Goal: Task Accomplishment & Management: Complete application form

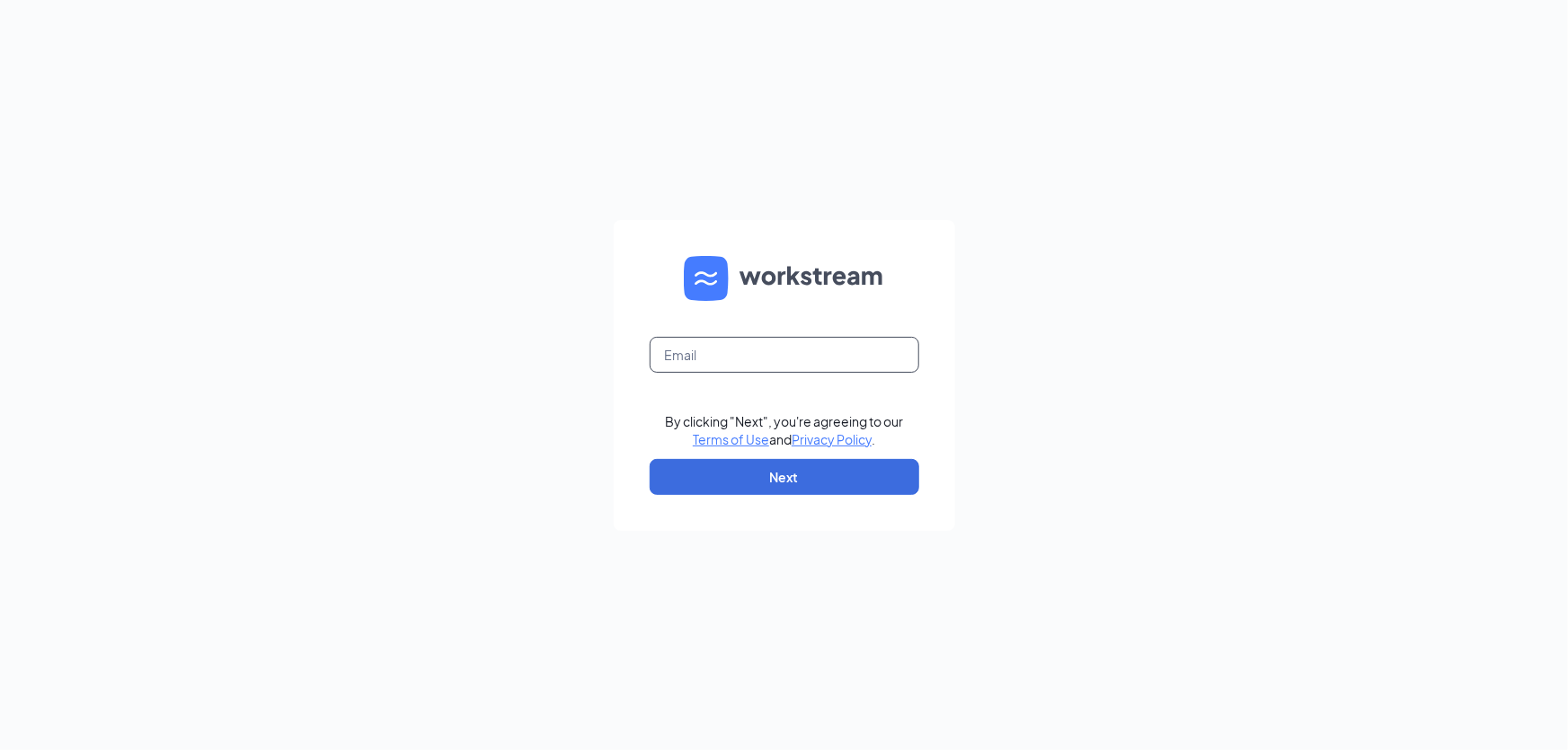
click at [710, 359] on input "text" at bounding box center [784, 355] width 269 height 36
type input "[EMAIL_ADDRESS][DOMAIN_NAME]"
click at [791, 475] on button "Next" at bounding box center [784, 477] width 269 height 36
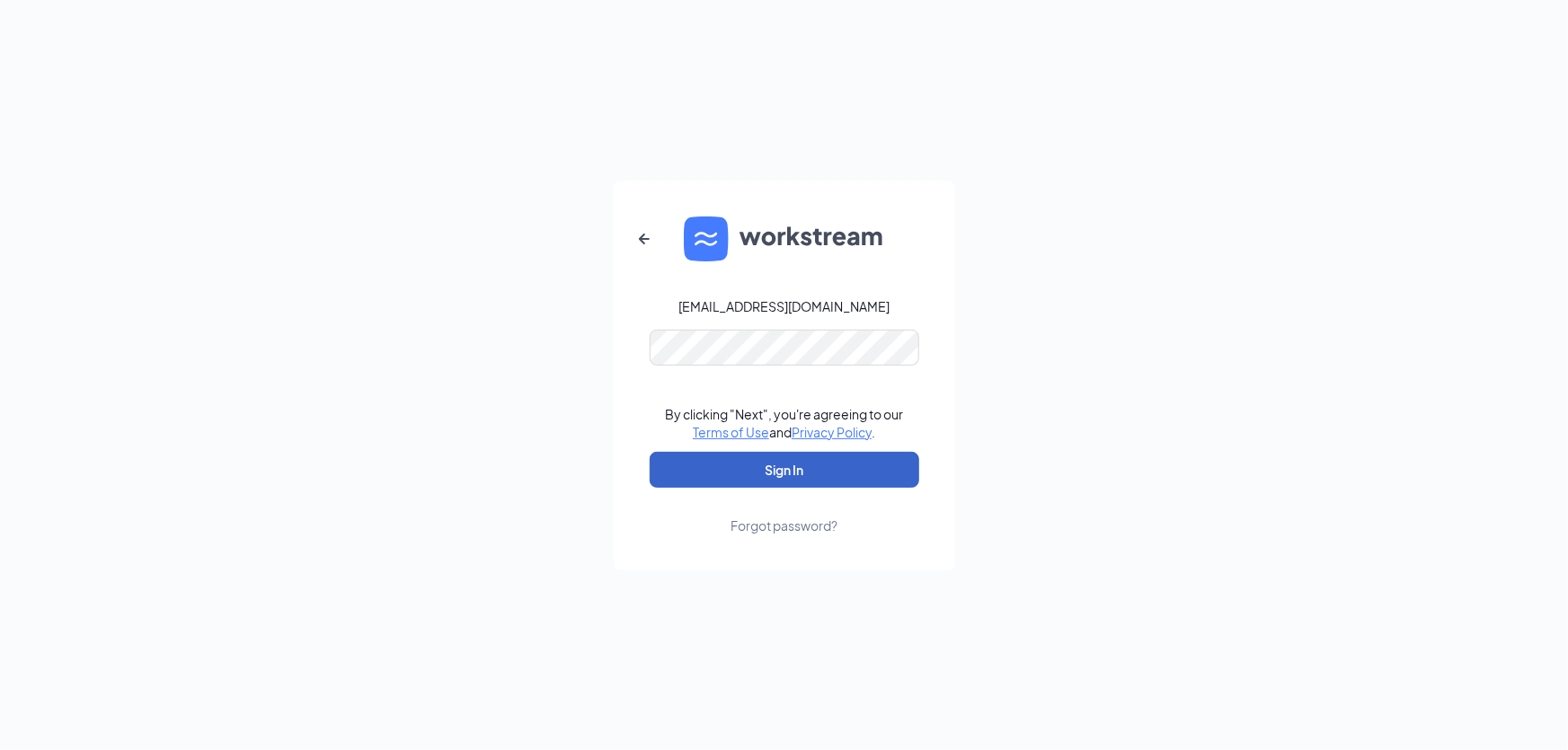
click at [796, 467] on button "Sign In" at bounding box center [784, 470] width 269 height 36
click at [769, 469] on button "Sign In" at bounding box center [784, 470] width 269 height 36
drag, startPoint x: 766, startPoint y: 467, endPoint x: 759, endPoint y: 459, distance: 10.6
click at [760, 459] on button "submit" at bounding box center [784, 470] width 269 height 36
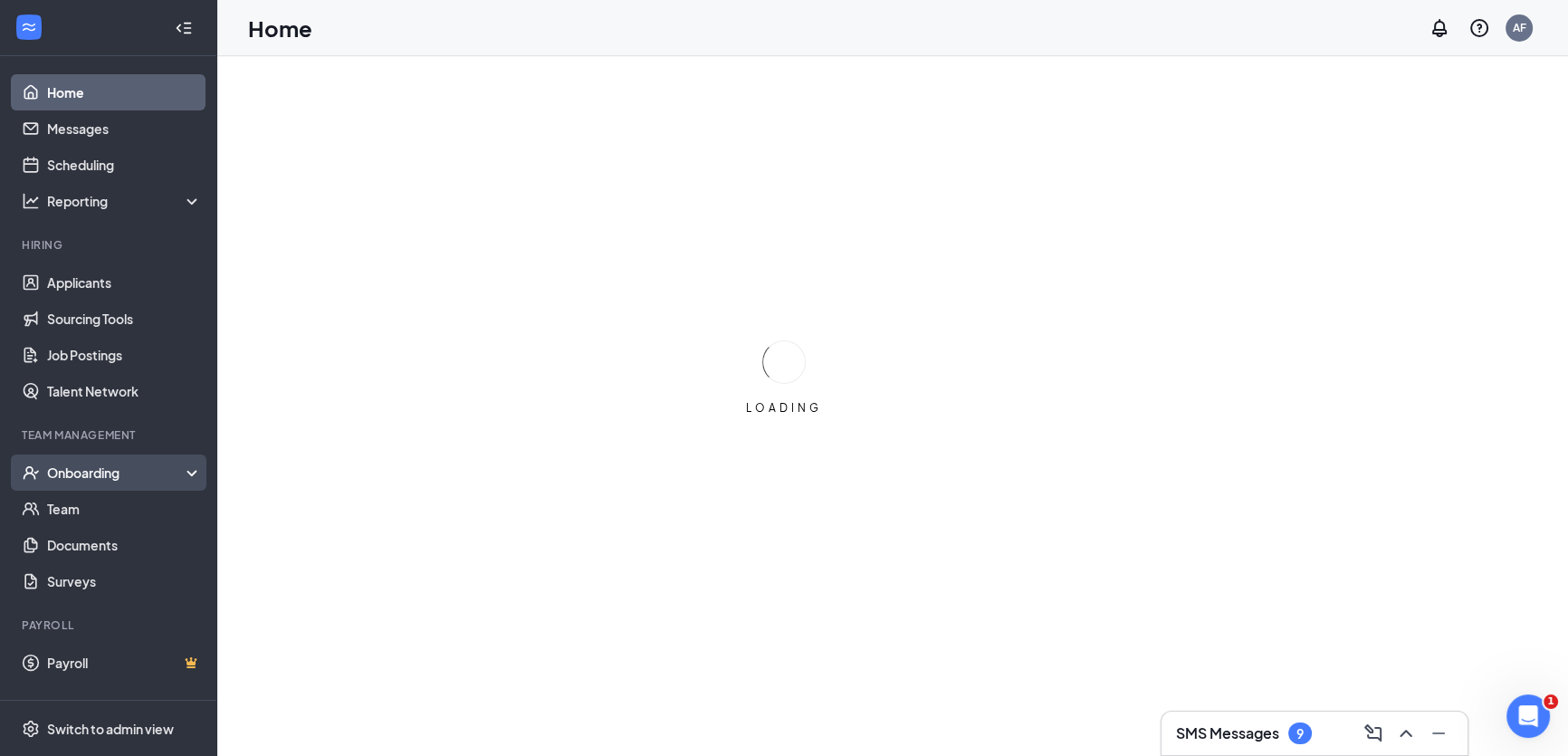
click at [97, 466] on div "Onboarding" at bounding box center [117, 472] width 139 height 18
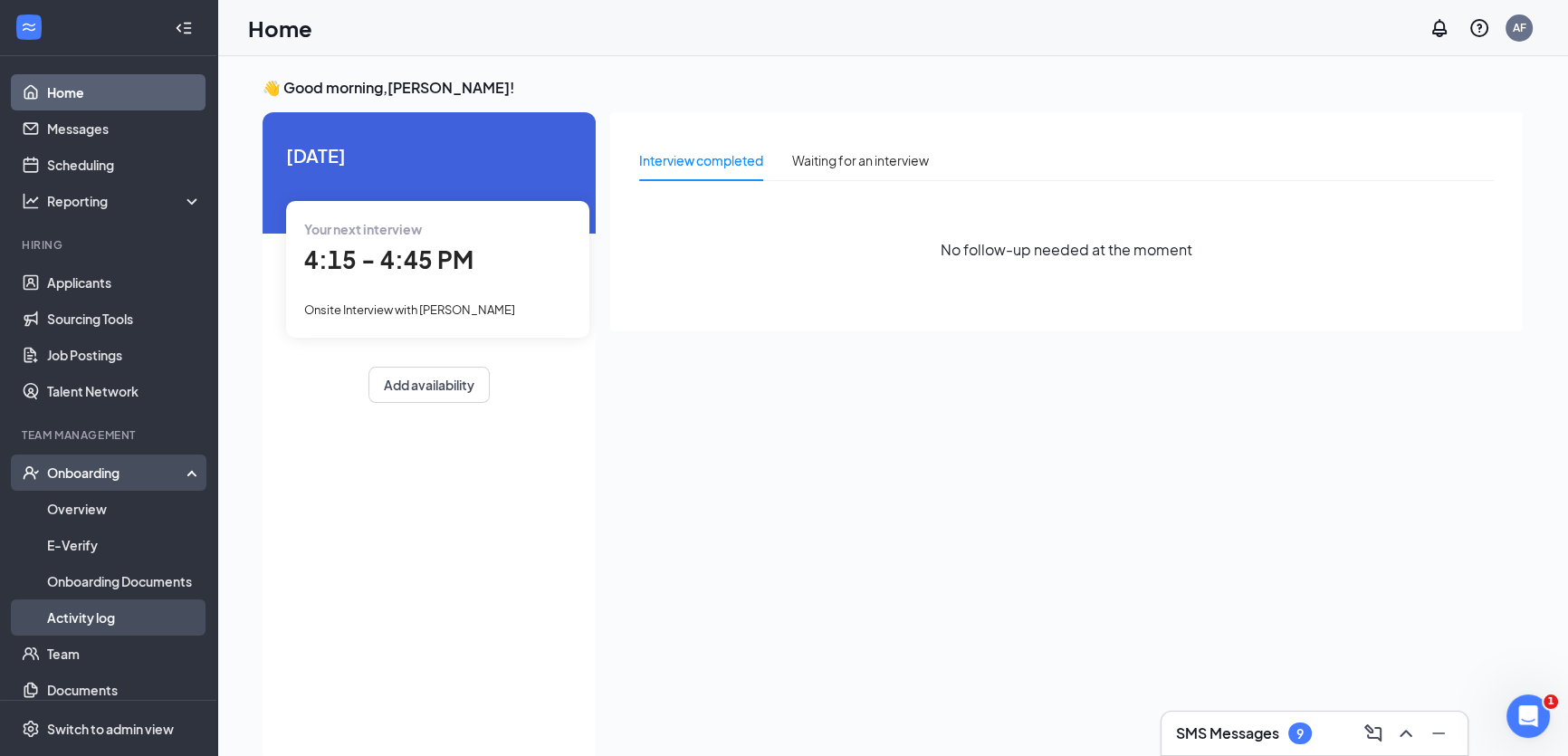
click at [91, 616] on link "Activity log" at bounding box center [124, 618] width 155 height 36
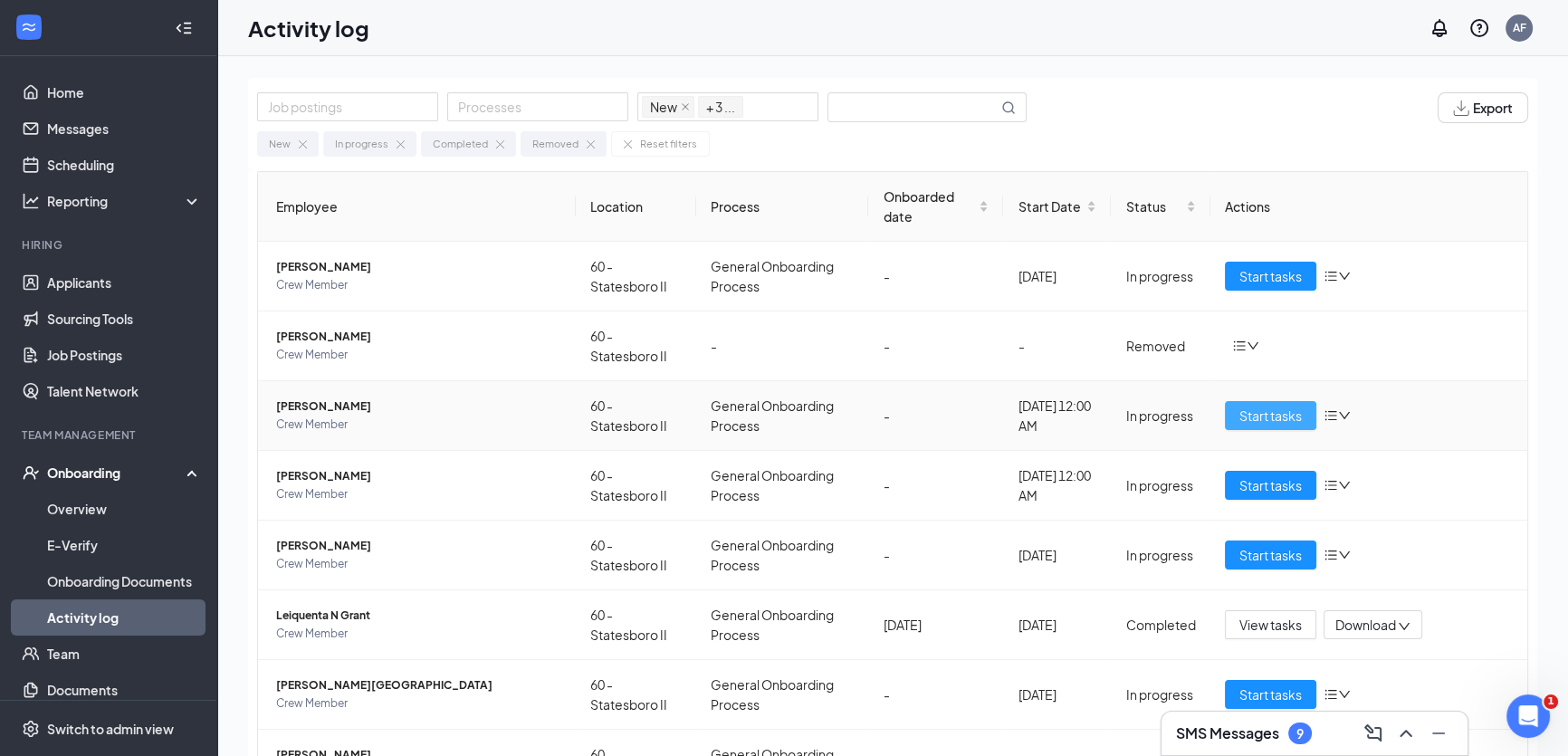
click at [1281, 408] on span "Start tasks" at bounding box center [1270, 415] width 62 height 20
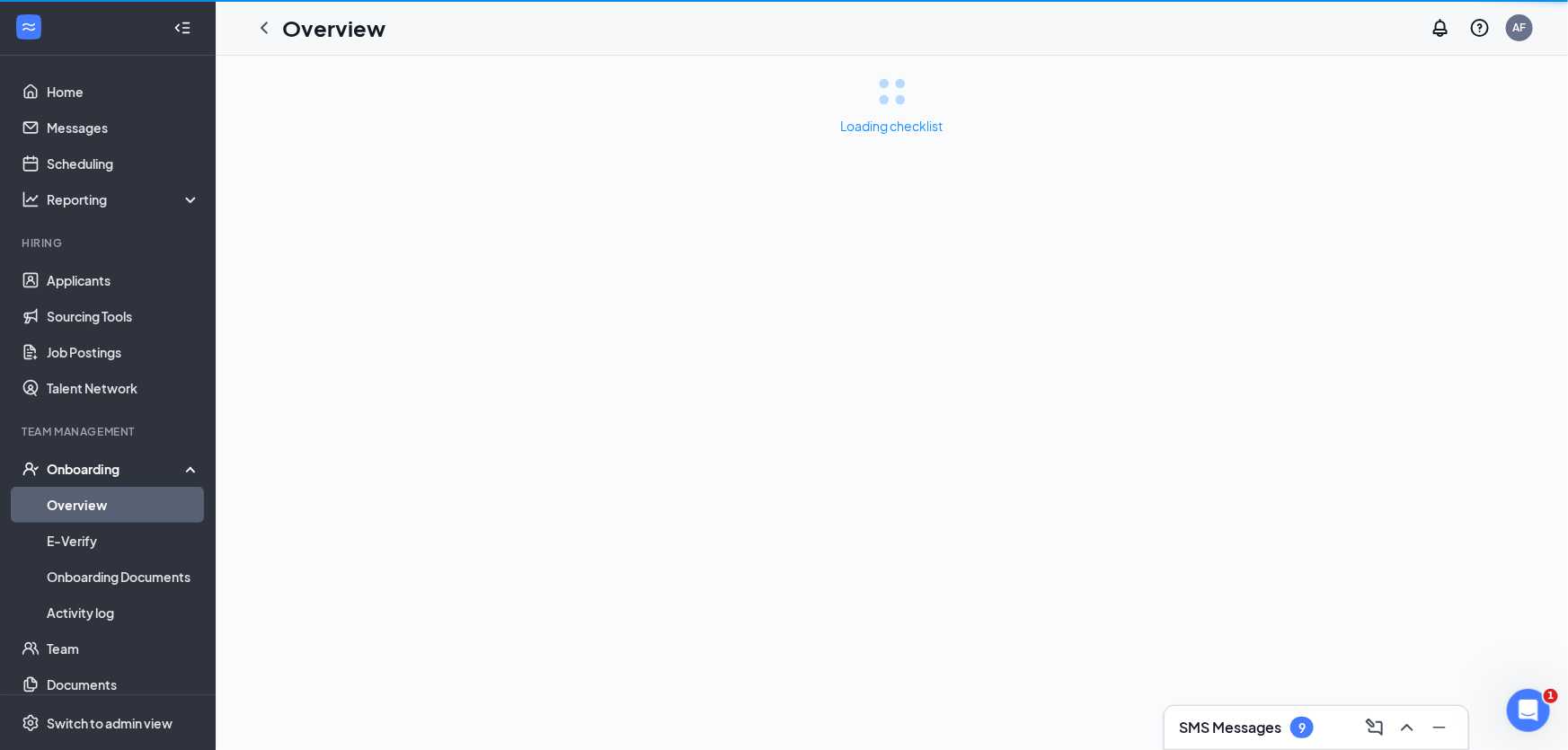
click at [1255, 401] on div "Loading checklist" at bounding box center [892, 402] width 1352 height 694
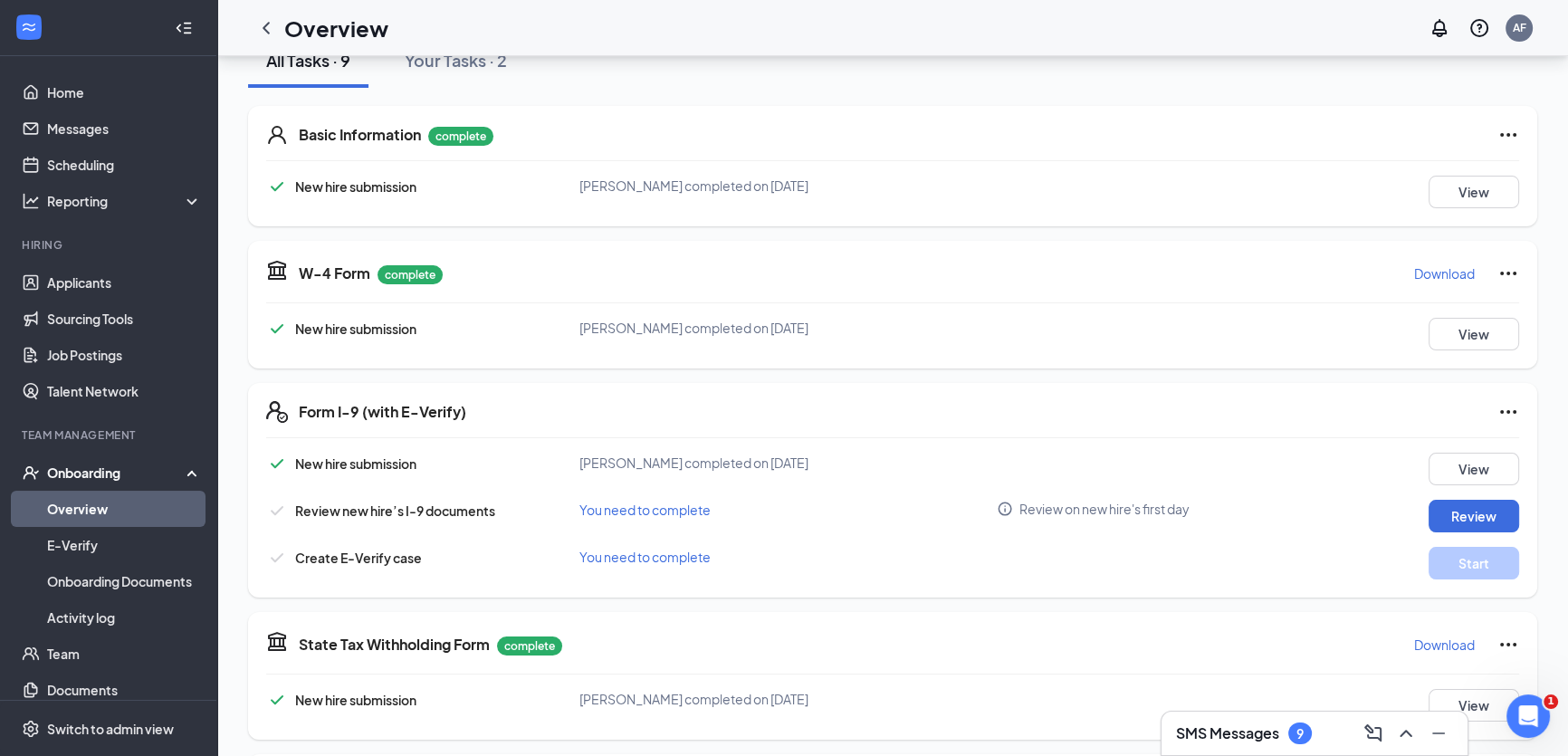
scroll to position [246, 0]
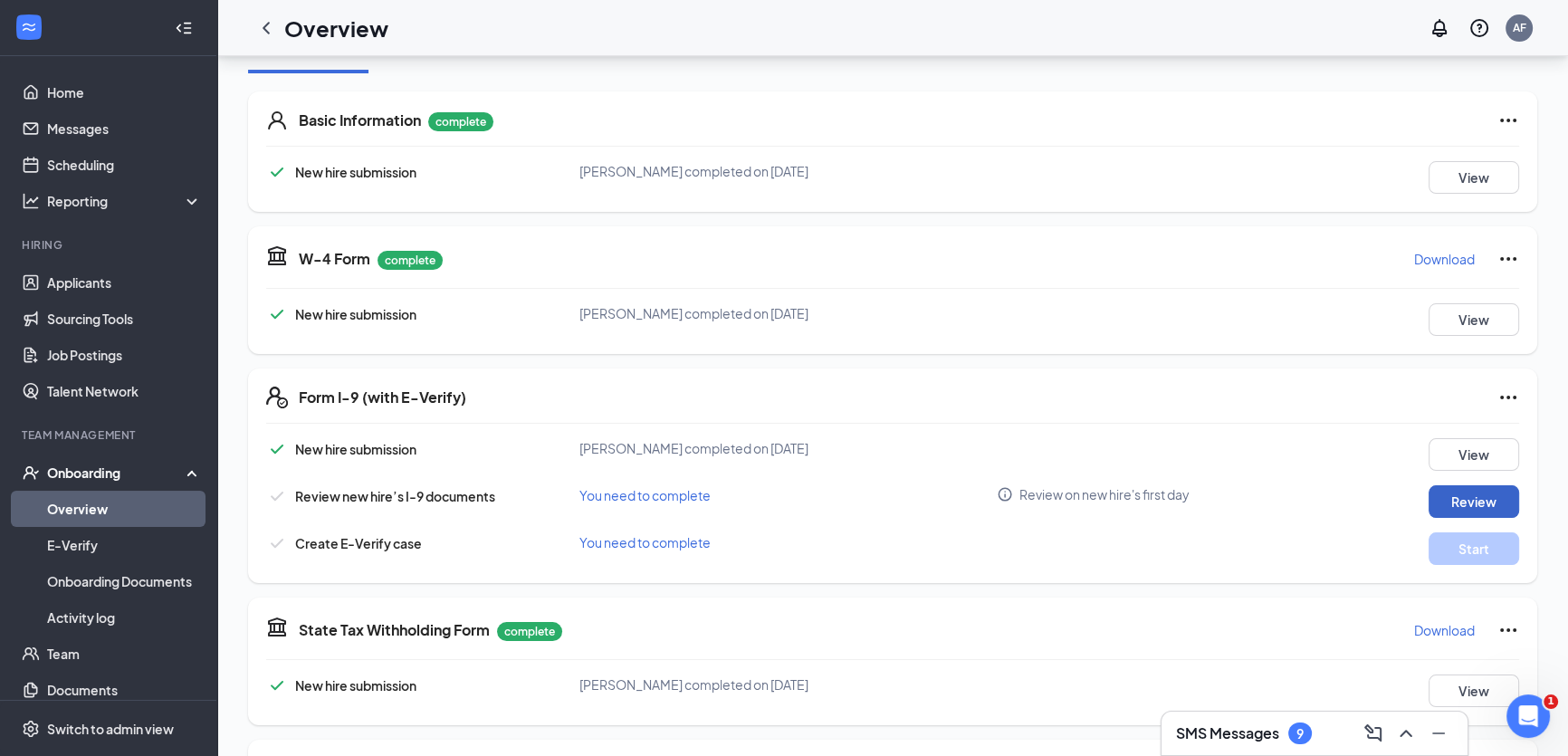
click at [1449, 494] on button "Review" at bounding box center [1473, 501] width 91 height 32
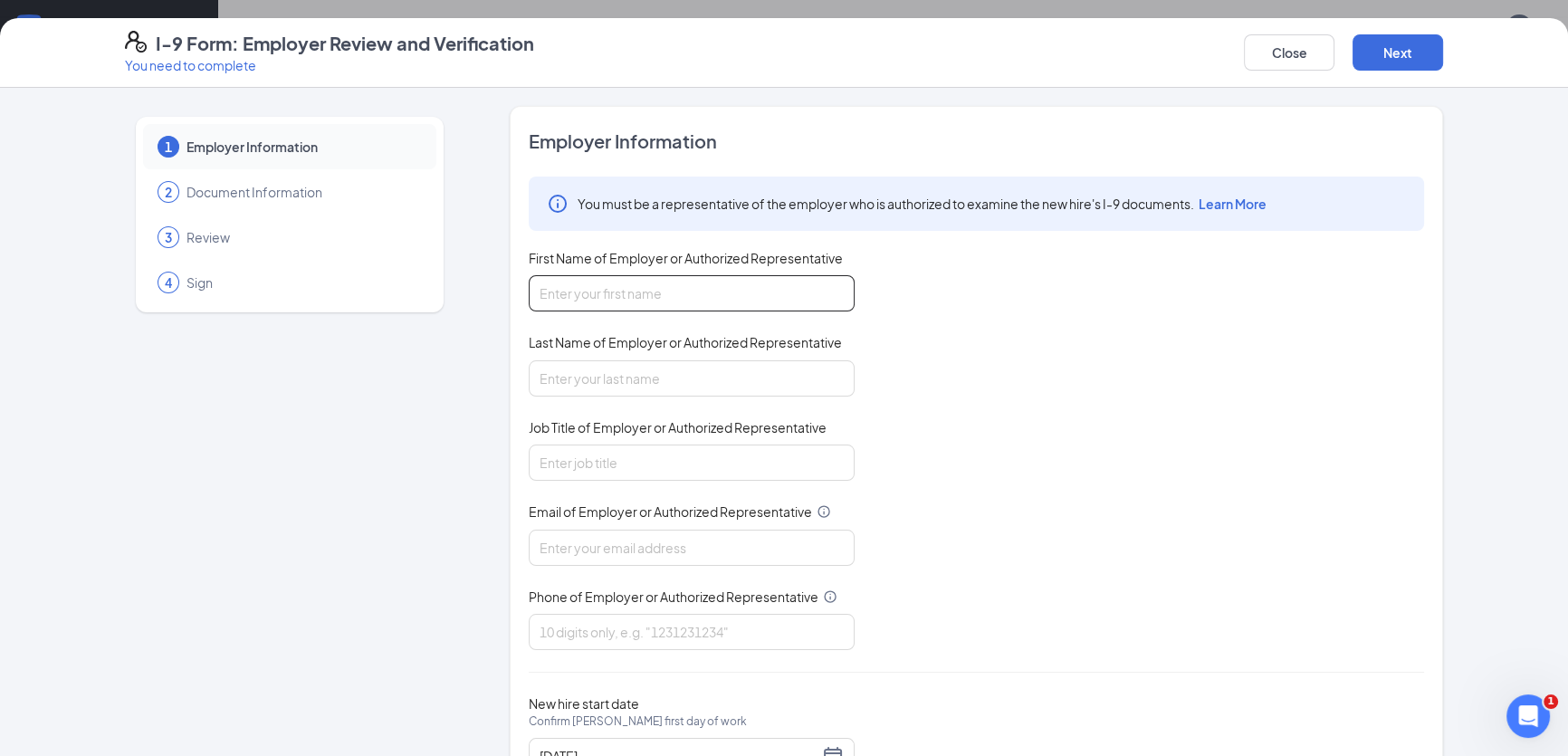
click at [631, 299] on input "First Name of Employer or Authorized Representative" at bounding box center [691, 293] width 326 height 36
type input "[PERSON_NAME]"
click at [610, 383] on input "Last Name of Employer or Authorized Representative" at bounding box center [691, 378] width 326 height 36
type input "[PERSON_NAME]"
click at [552, 451] on input "Job Title of Employer or Authorized Representative" at bounding box center [691, 463] width 326 height 36
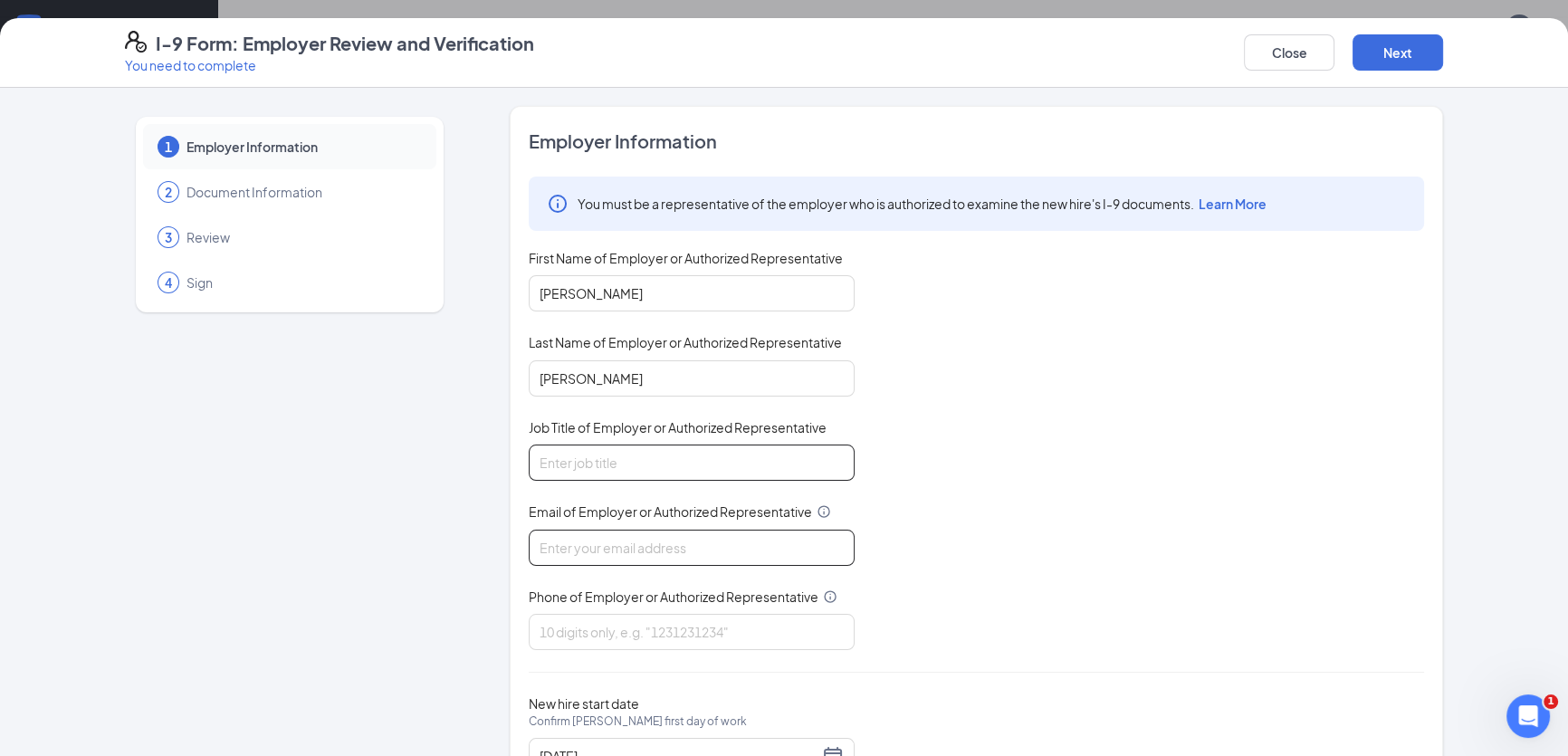
type input "General Manager"
click at [628, 549] on input "Email of Employer or Authorized Representative" at bounding box center [691, 548] width 326 height 36
type input "[EMAIL_ADDRESS][DOMAIN_NAME]"
type input "9122599333"
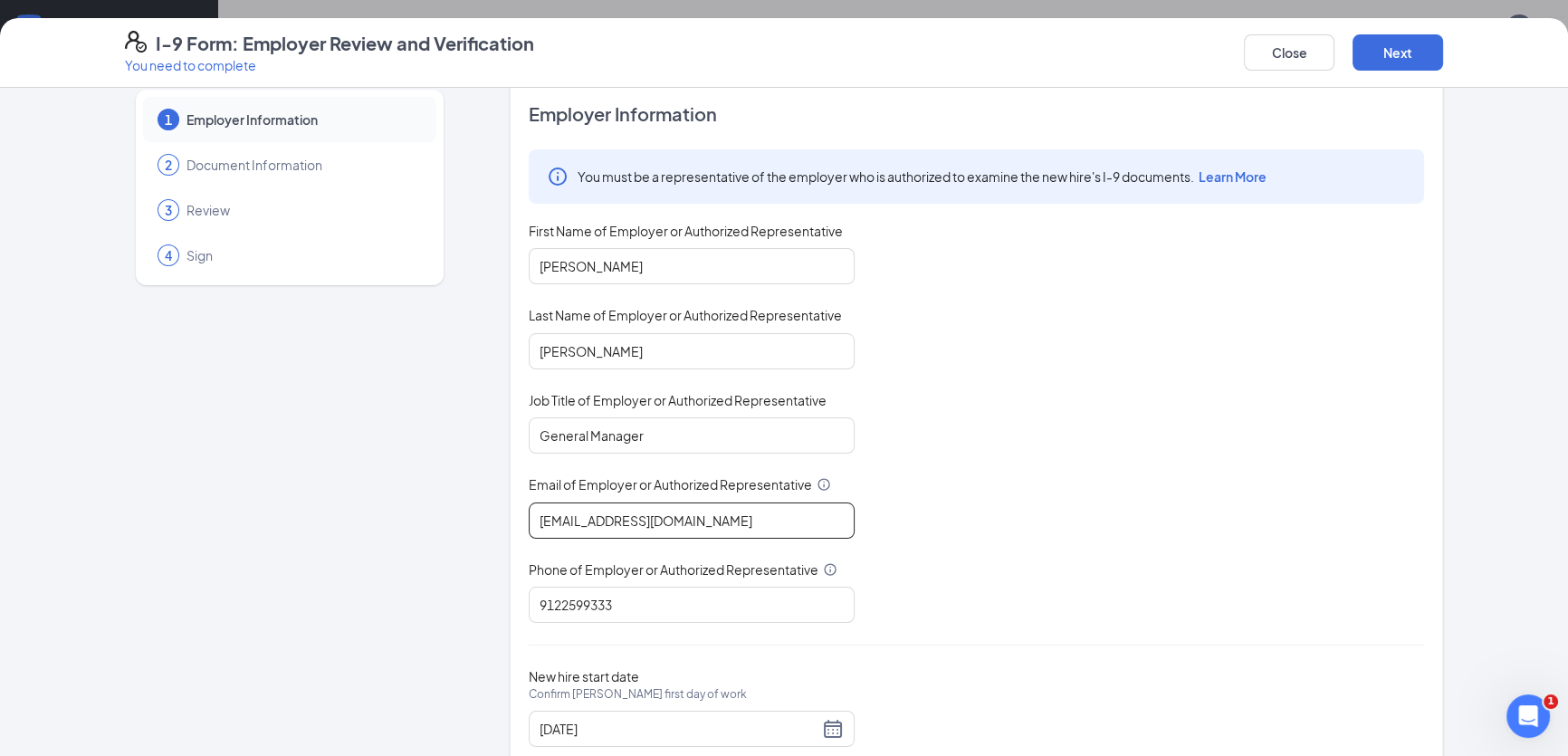
scroll to position [76, 0]
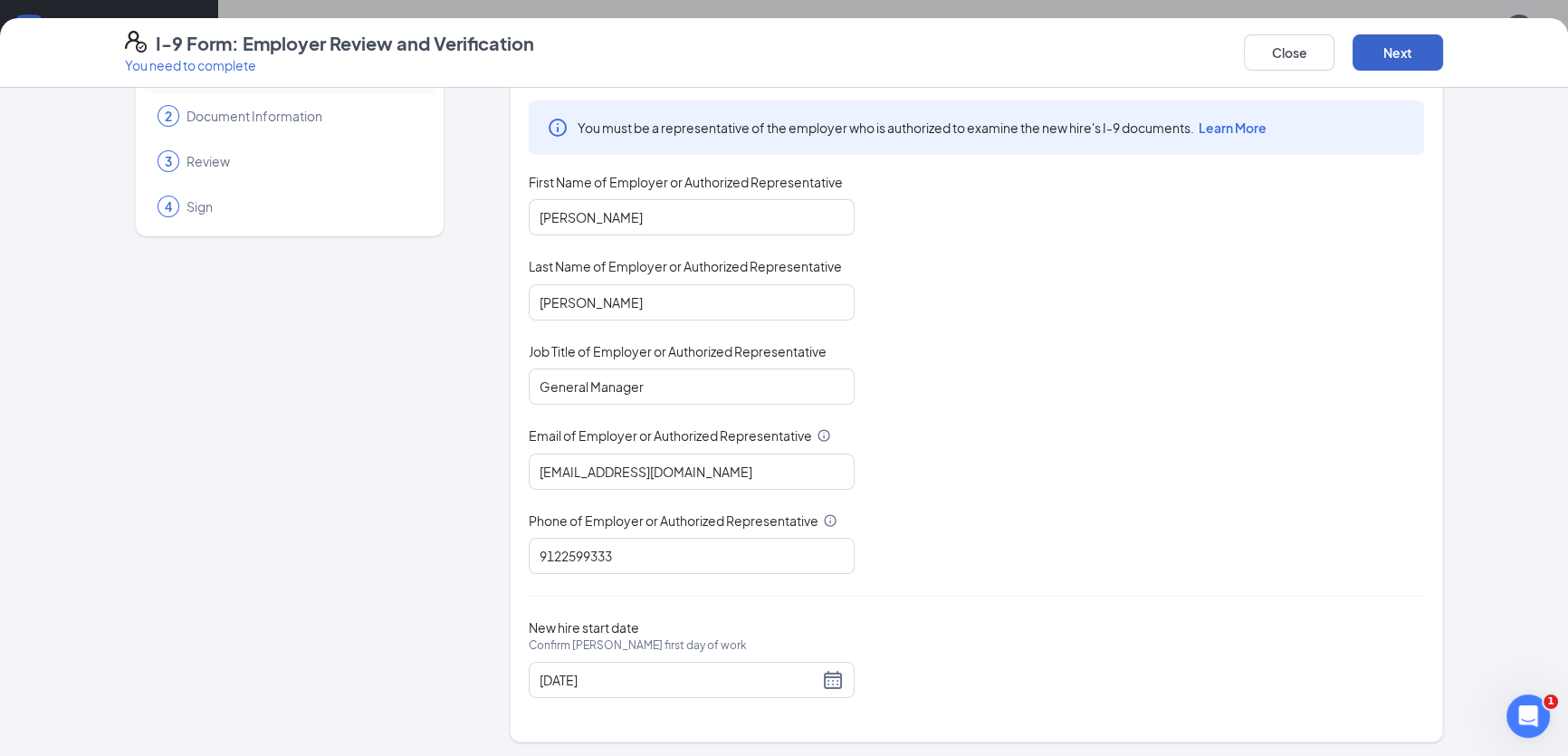
click at [1412, 50] on button "Next" at bounding box center [1398, 52] width 91 height 36
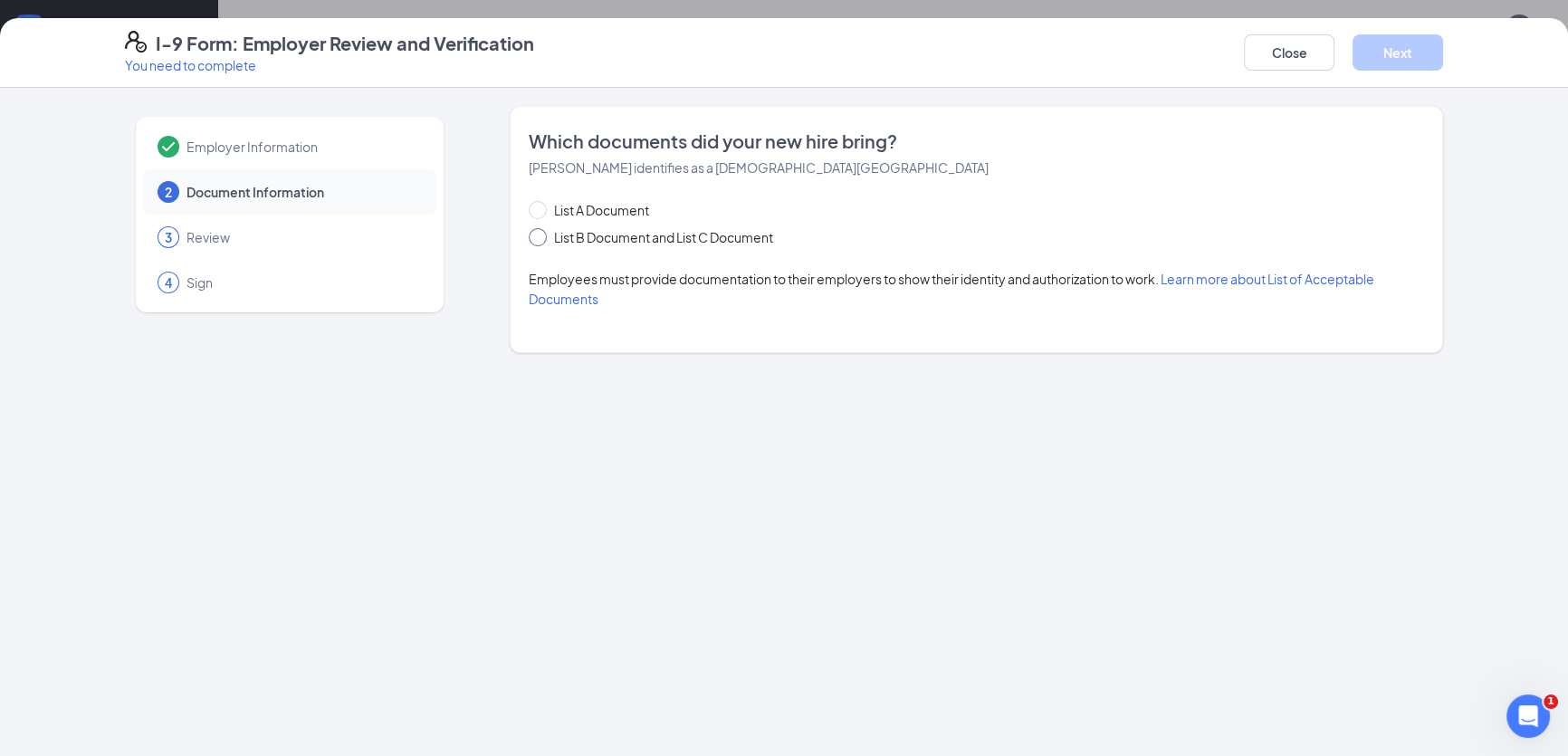
click at [541, 237] on span at bounding box center [538, 237] width 18 height 18
click at [541, 237] on input "List B Document and List C Document" at bounding box center [535, 234] width 12 height 12
radio input "true"
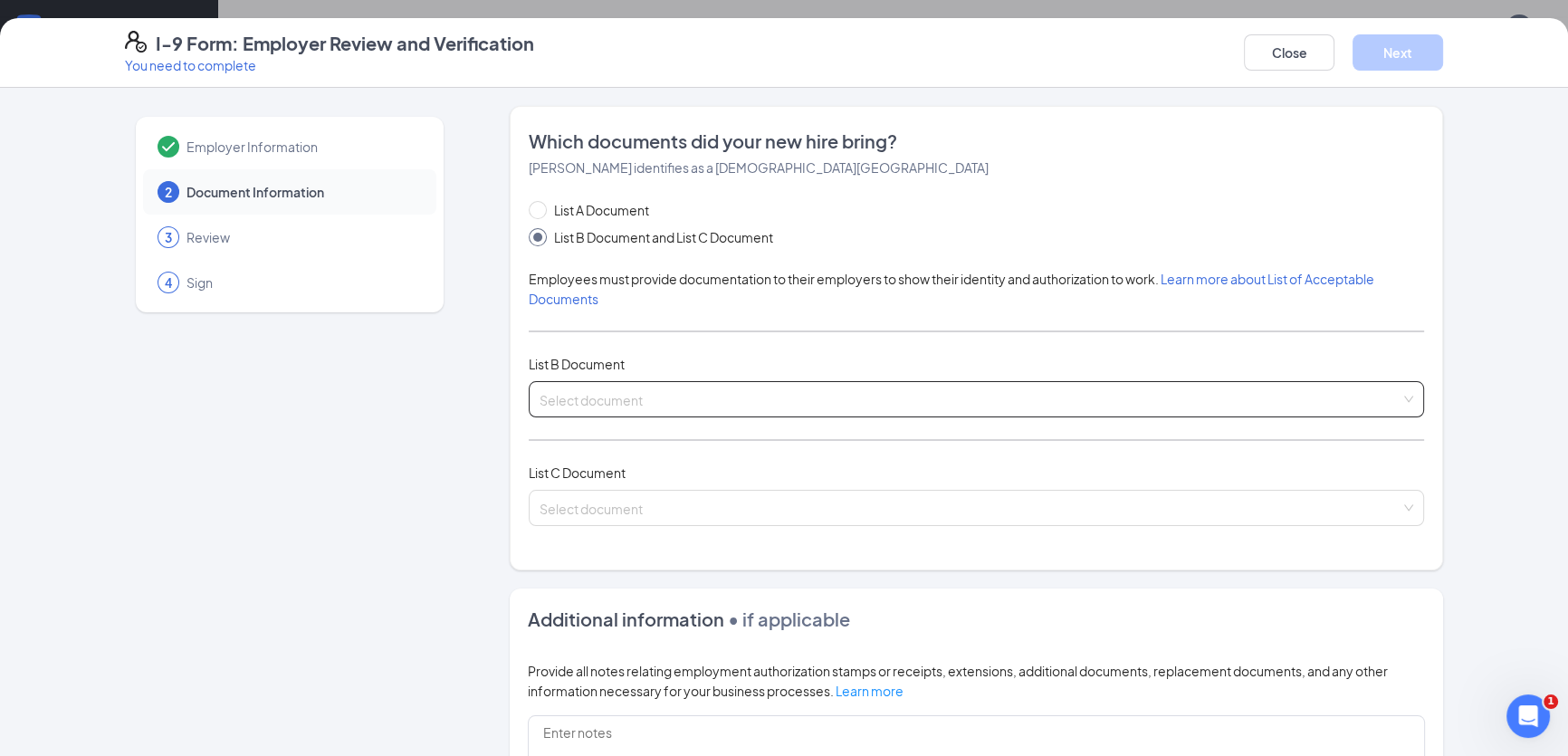
click at [591, 398] on div "Select document List B Documents Driver’s License issued by U.S State or outlyi…" at bounding box center [977, 399] width 896 height 36
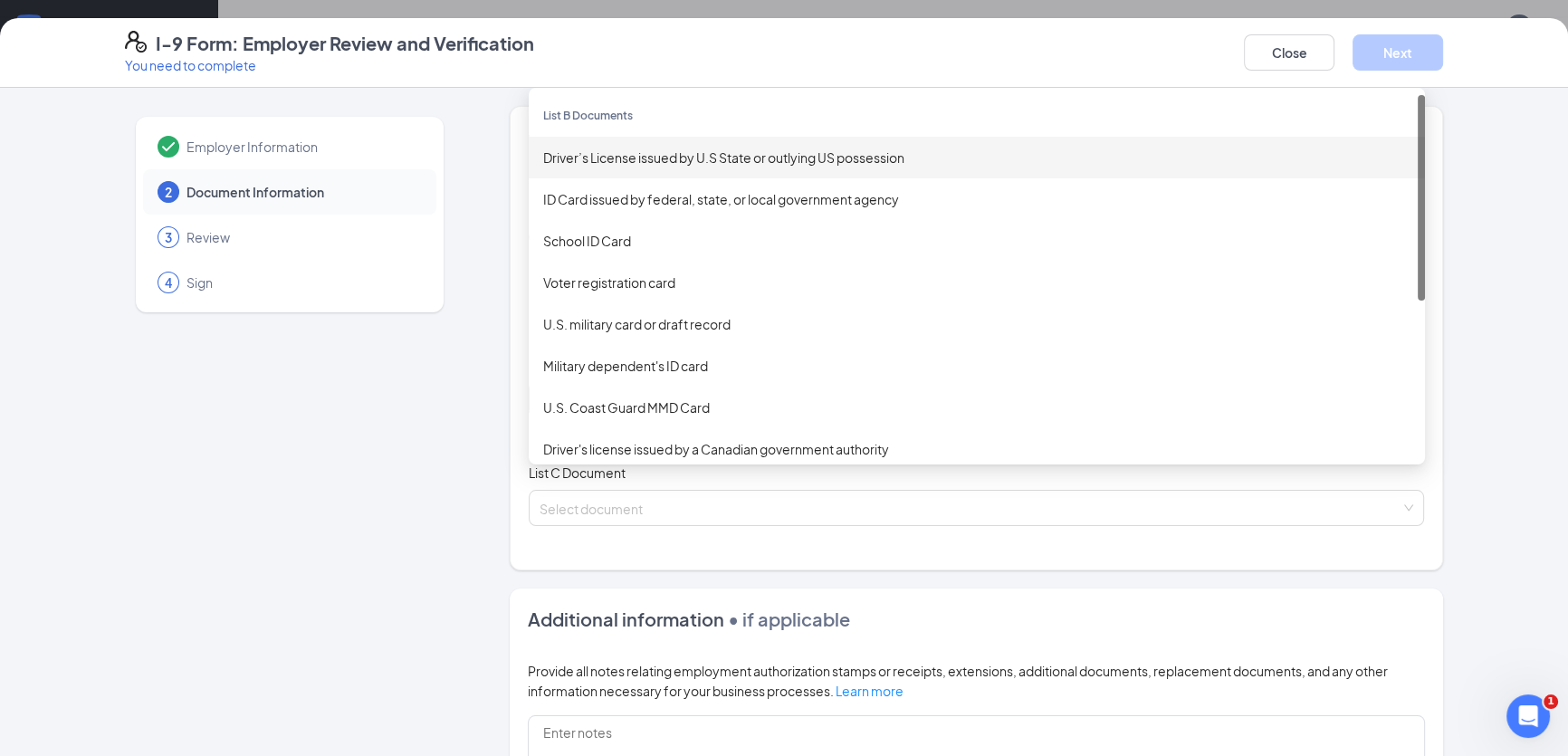
click at [585, 154] on div "Driver’s License issued by U.S State or outlying US possession" at bounding box center [977, 158] width 867 height 20
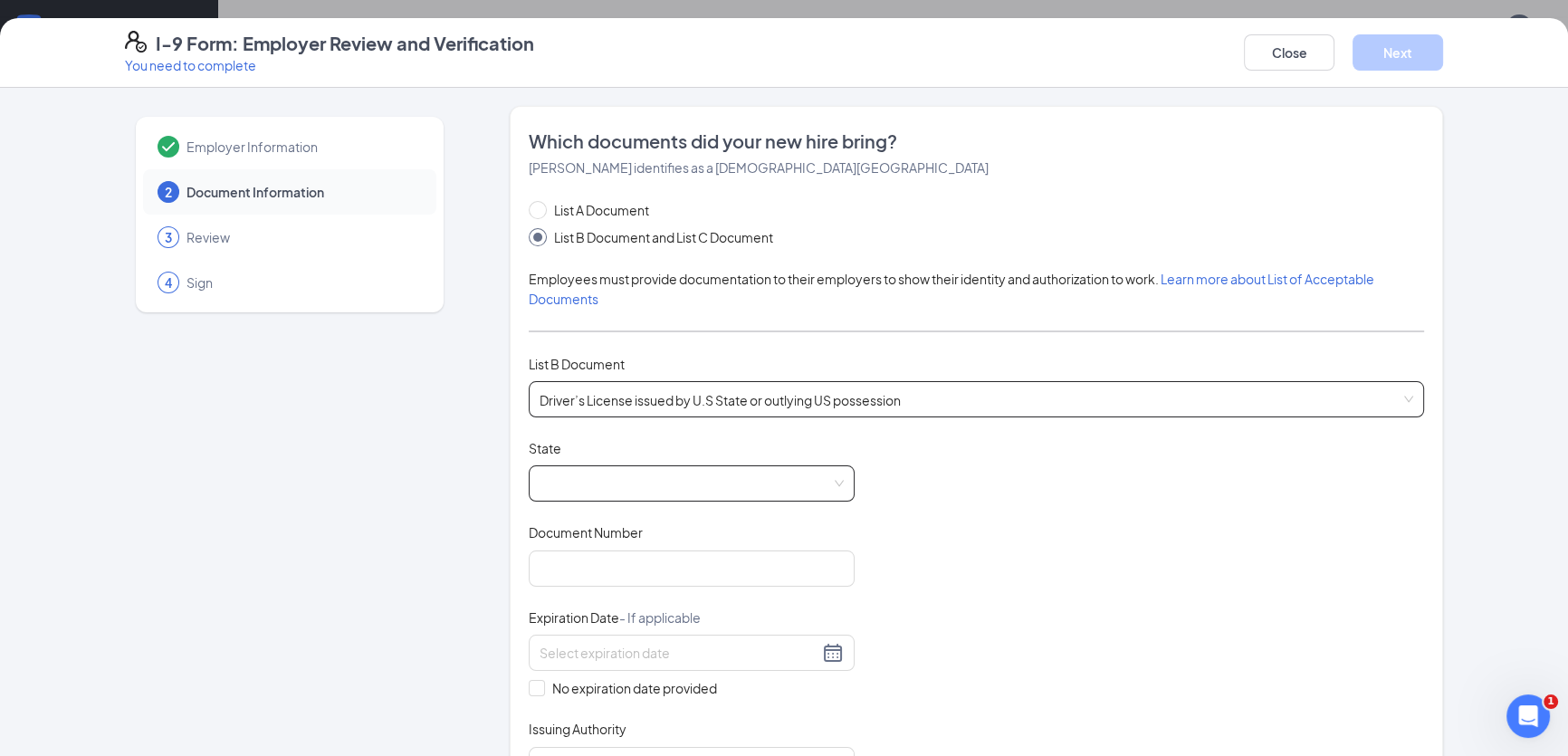
click at [622, 480] on span at bounding box center [691, 483] width 305 height 34
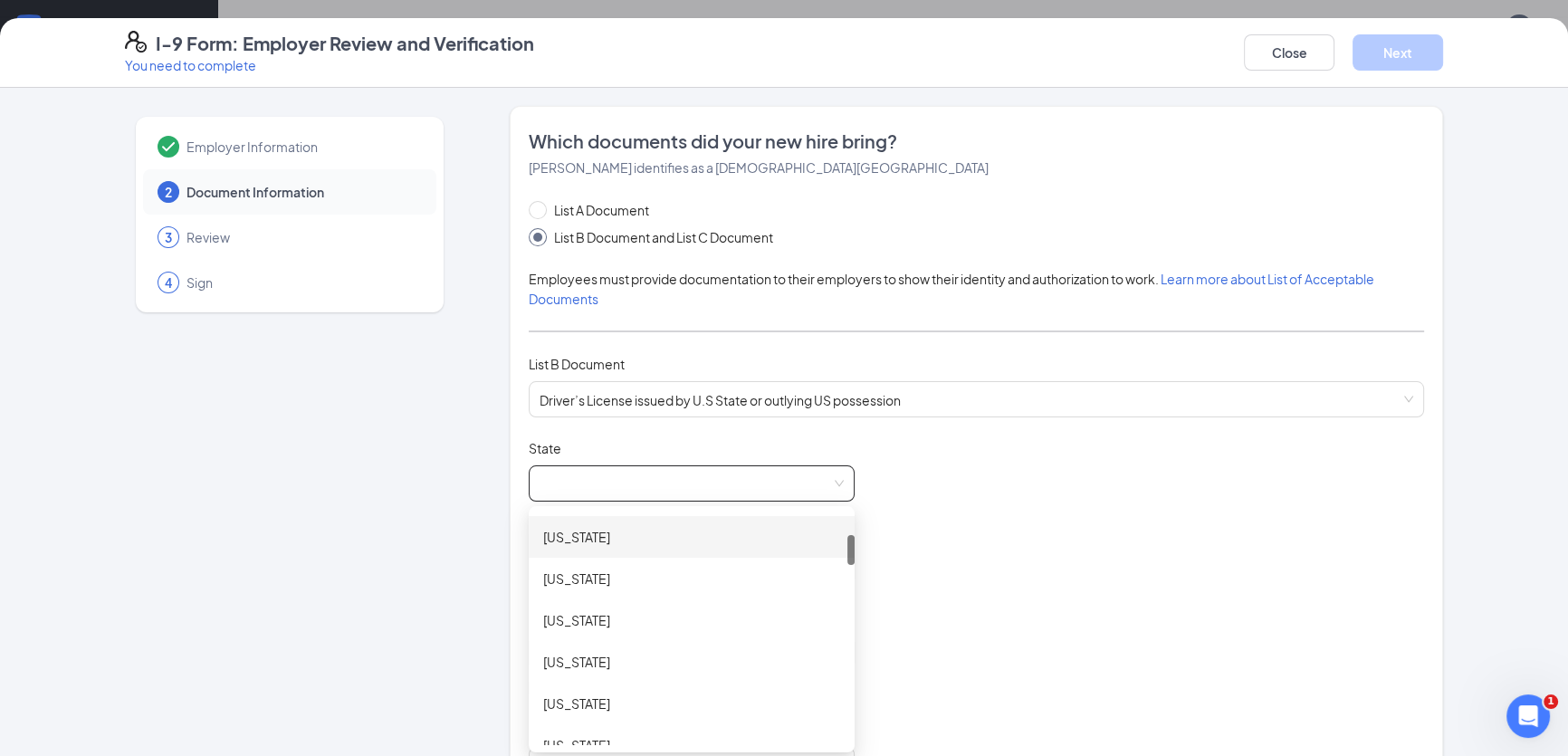
scroll to position [328, 0]
click at [558, 654] on div "[US_STATE]" at bounding box center [691, 663] width 297 height 20
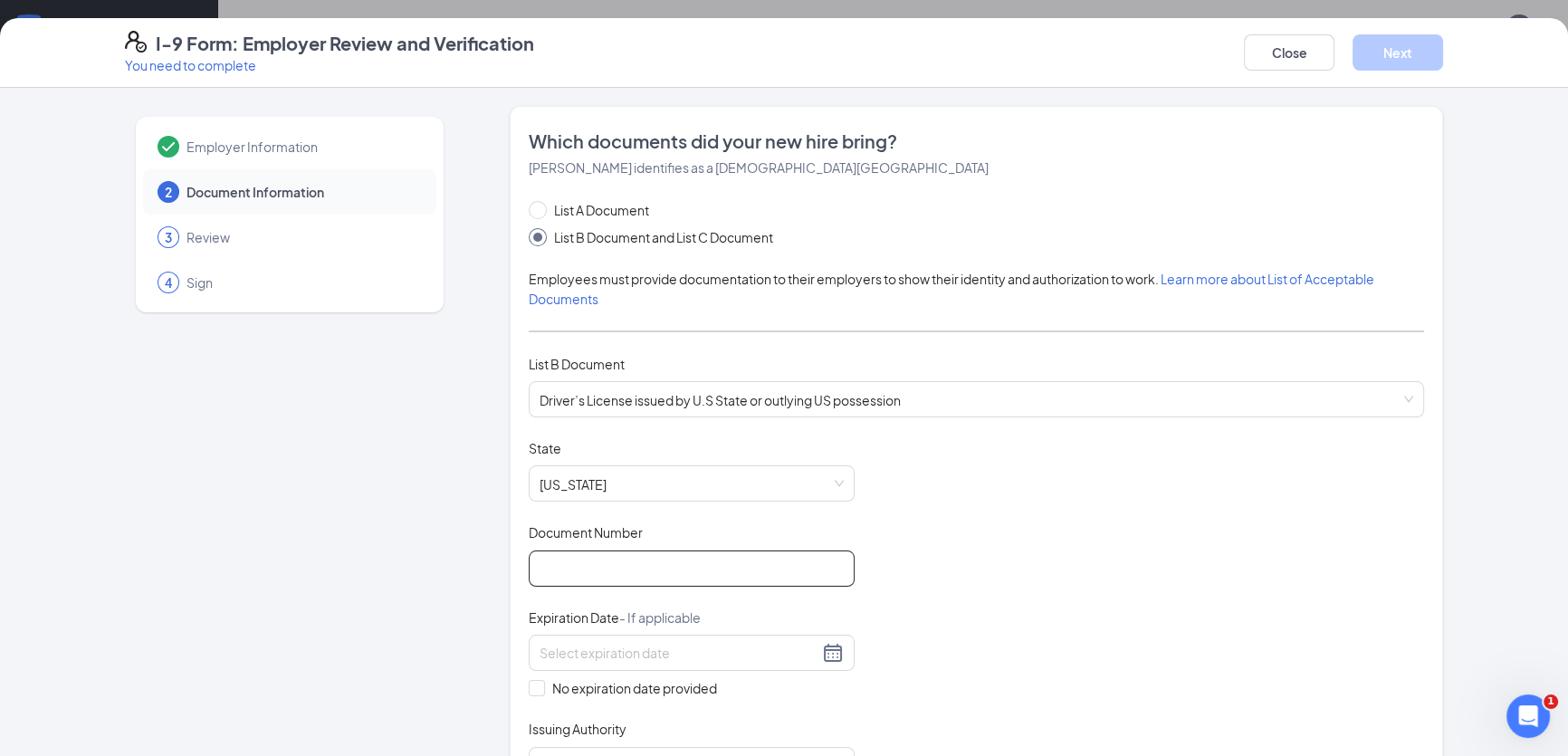
drag, startPoint x: 553, startPoint y: 568, endPoint x: 554, endPoint y: 547, distance: 21.0
click at [553, 551] on input "Document Number" at bounding box center [691, 569] width 326 height 36
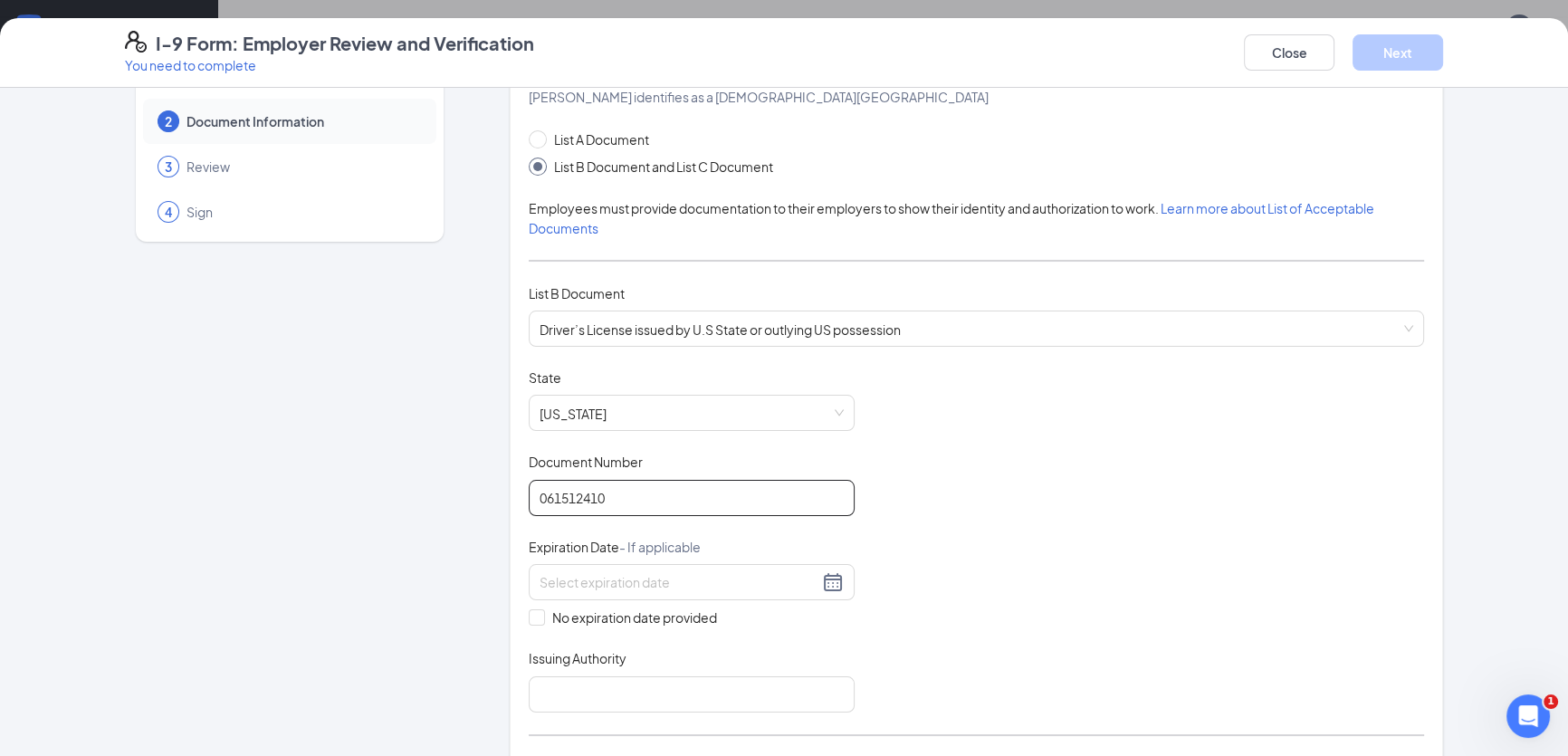
scroll to position [164, 0]
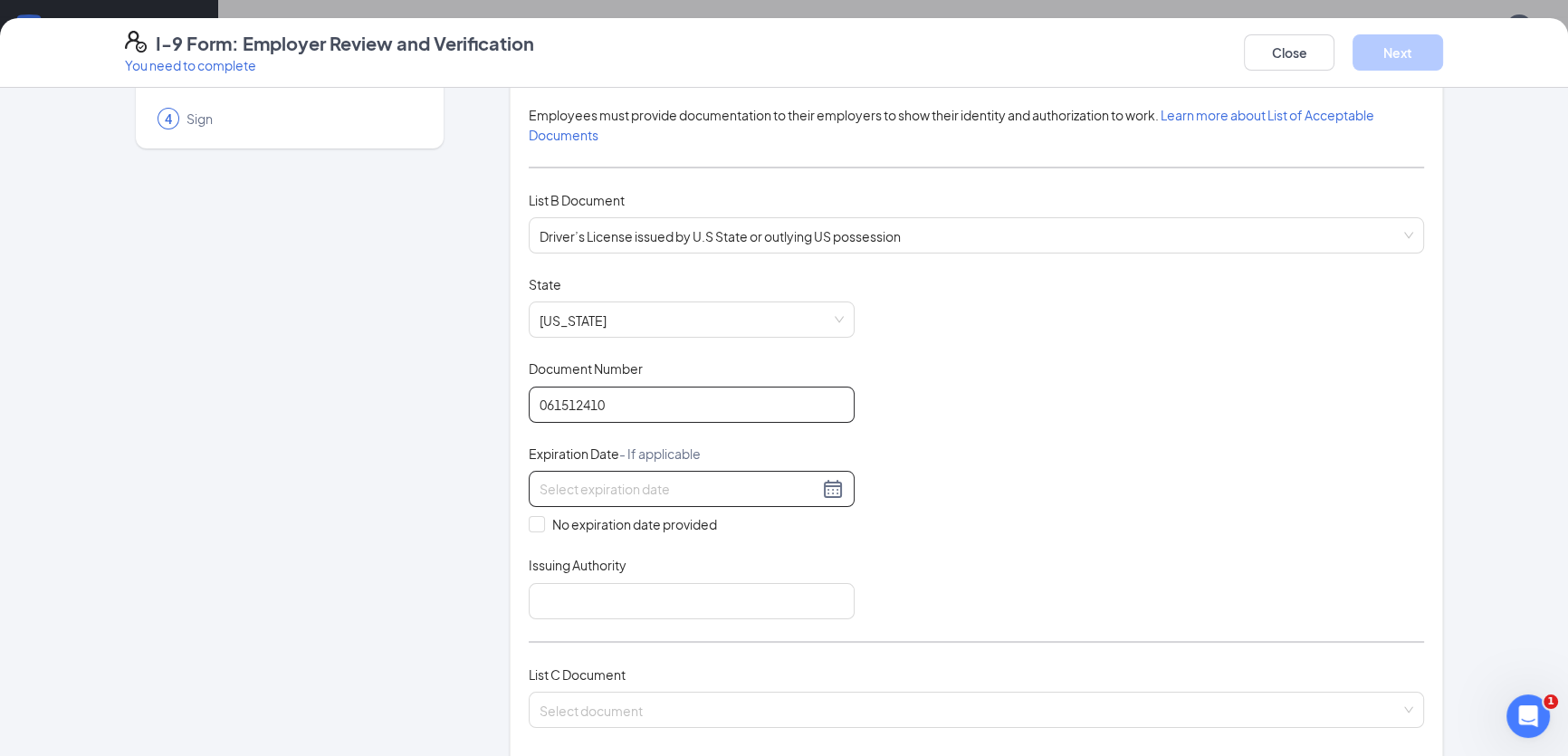
type input "061512410"
drag, startPoint x: 543, startPoint y: 475, endPoint x: 540, endPoint y: 466, distance: 9.5
click at [540, 471] on div at bounding box center [691, 489] width 326 height 36
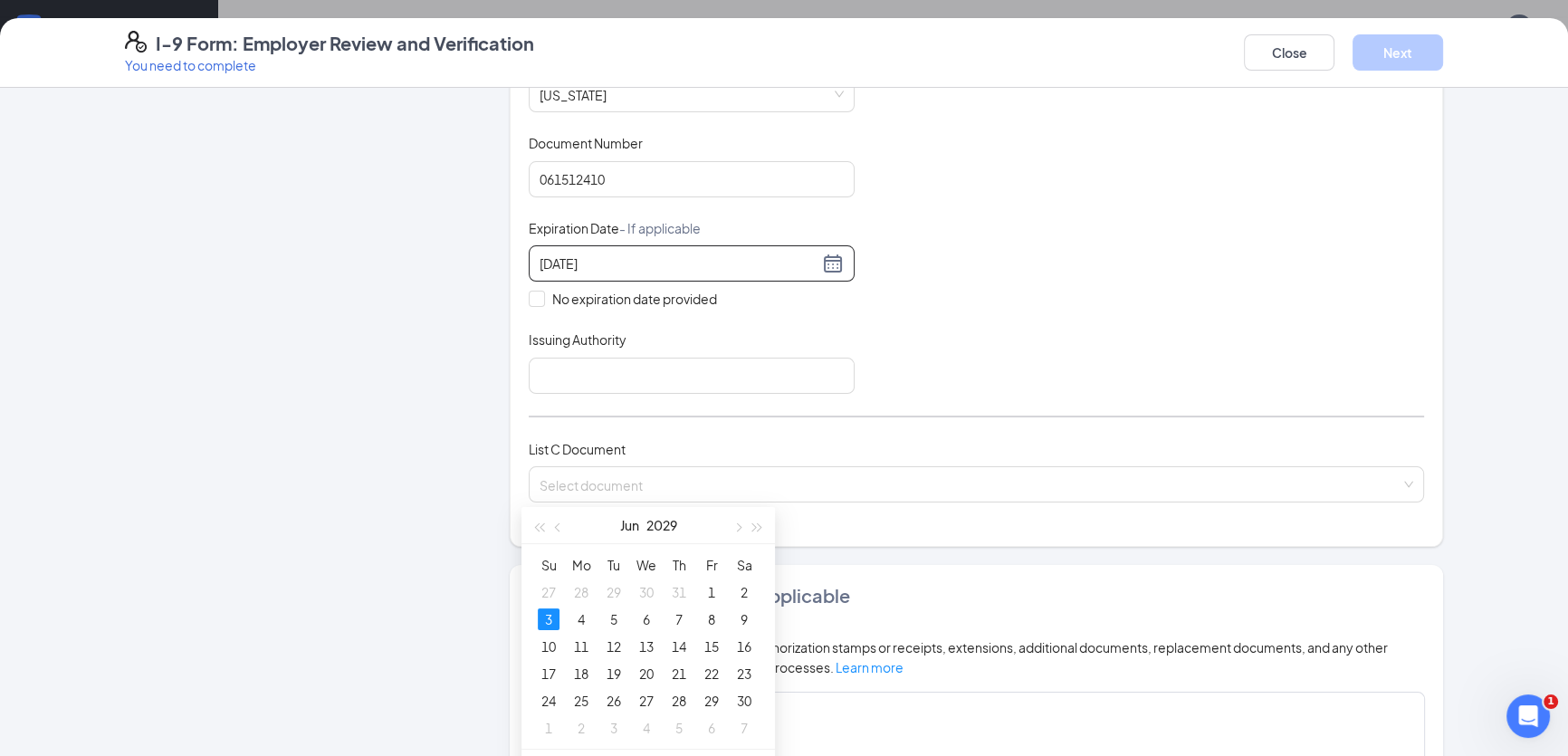
scroll to position [411, 0]
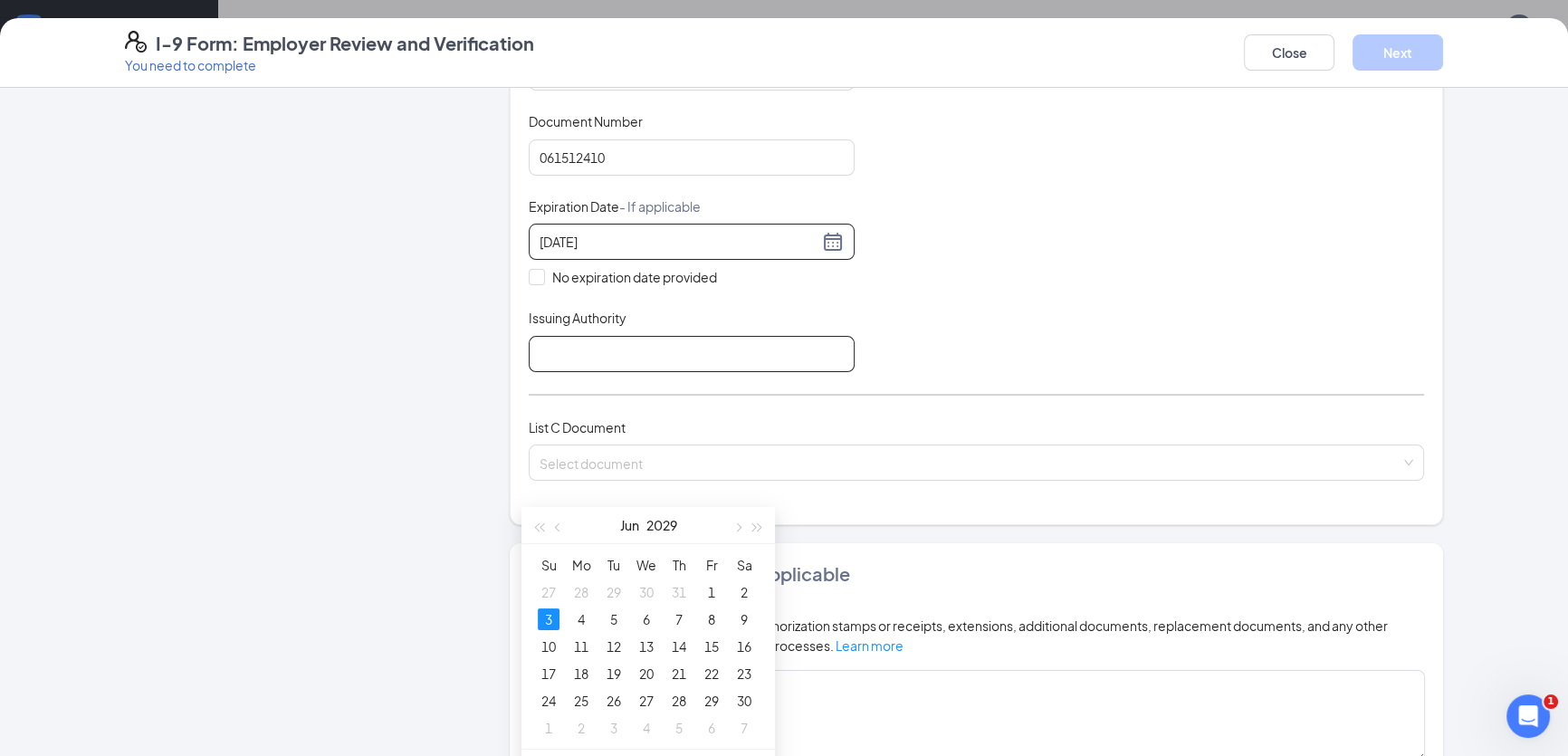
type input "[DATE]"
click at [612, 346] on input "Issuing Authority" at bounding box center [691, 354] width 326 height 36
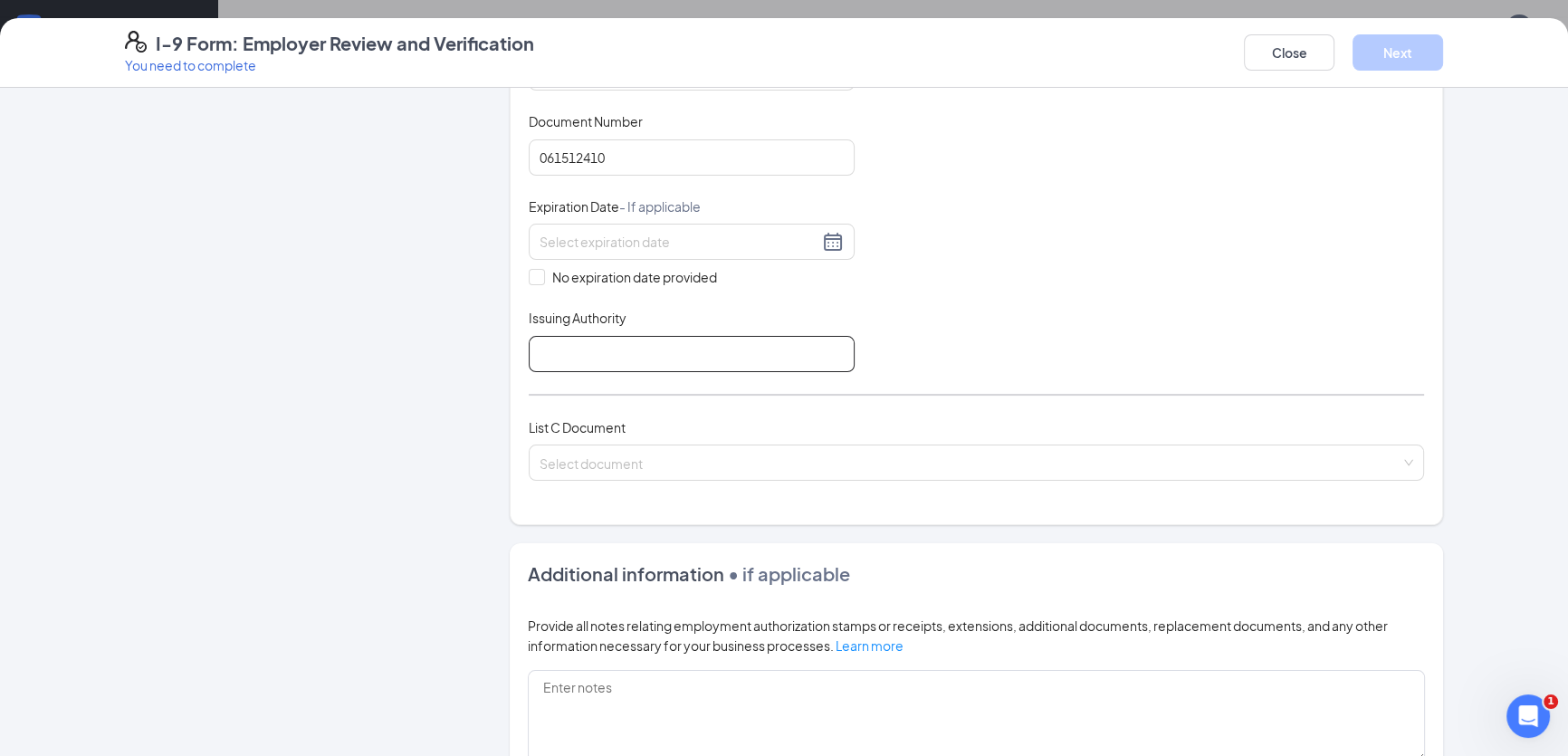
type input "[US_STATE]"
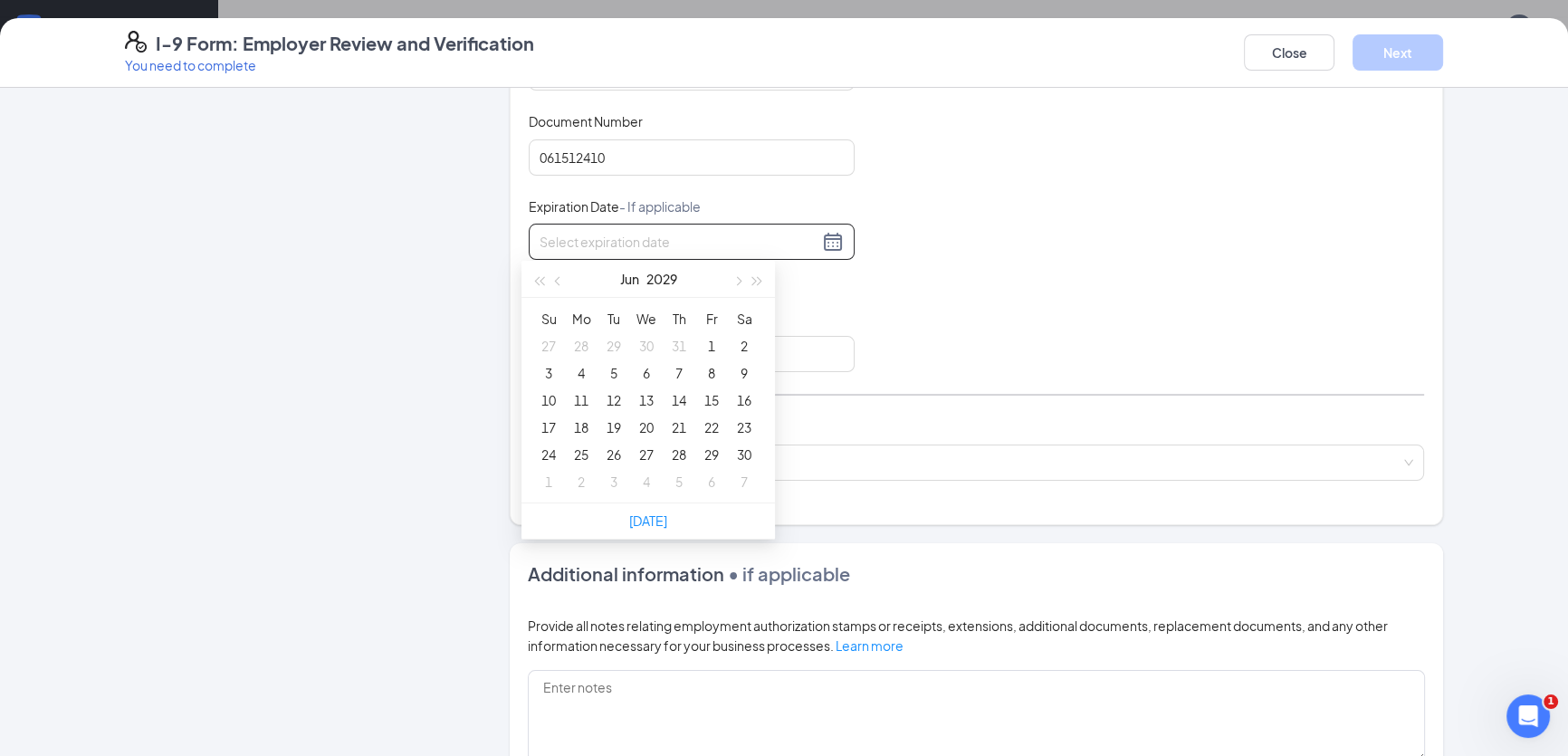
click at [593, 242] on input at bounding box center [679, 242] width 279 height 20
click at [654, 242] on input at bounding box center [679, 242] width 279 height 20
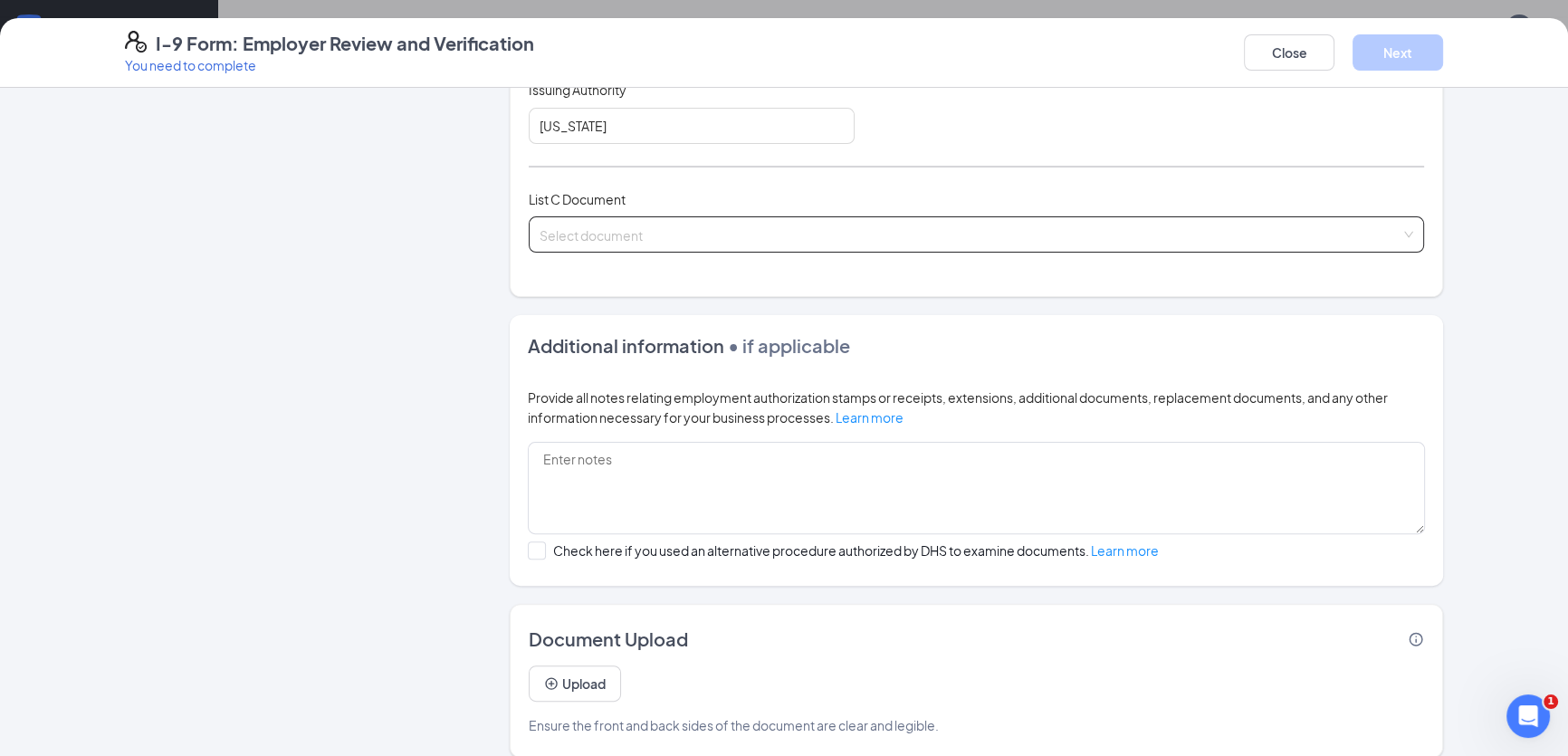
scroll to position [653, 0]
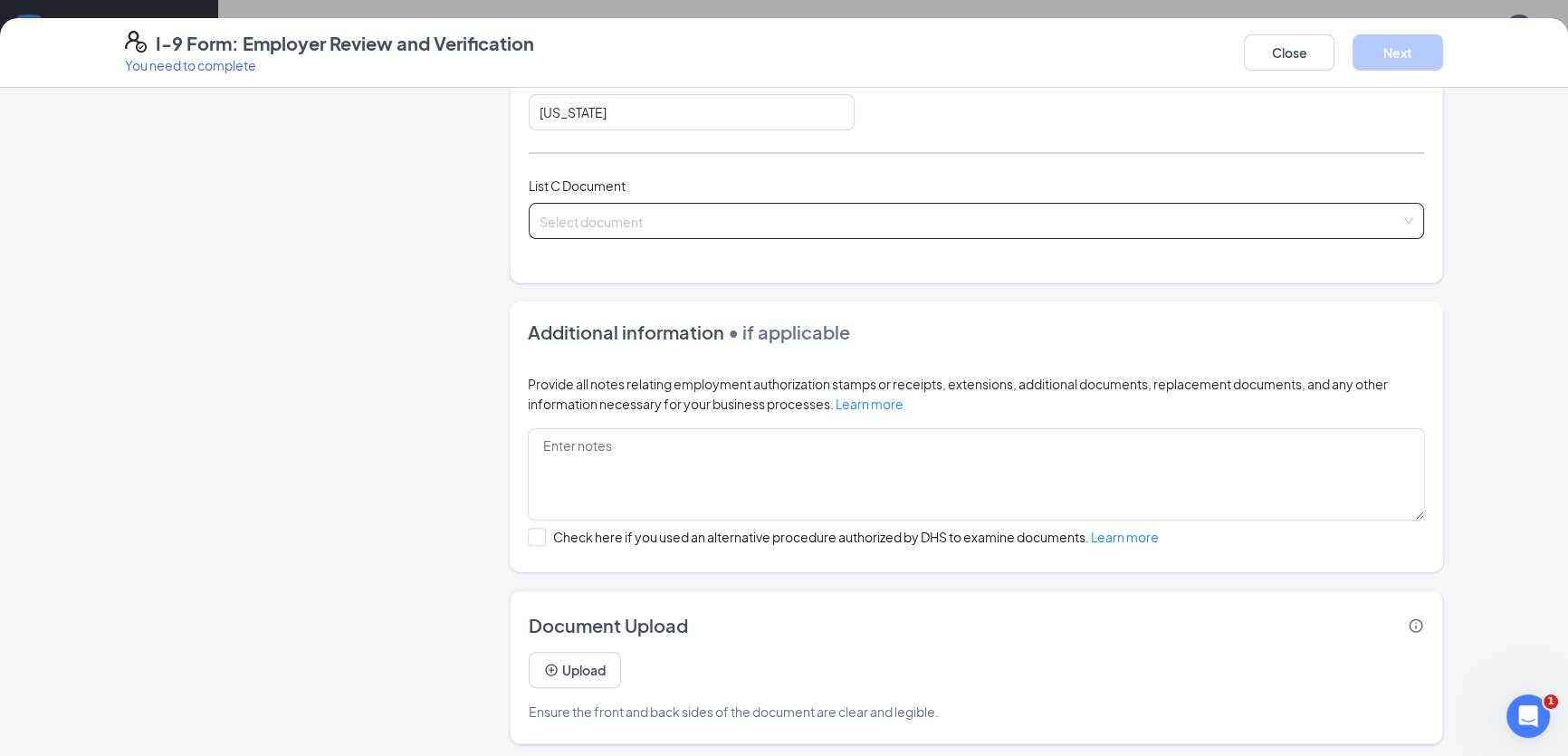
type input "[DATE]"
click at [577, 211] on input "search" at bounding box center [970, 217] width 861 height 27
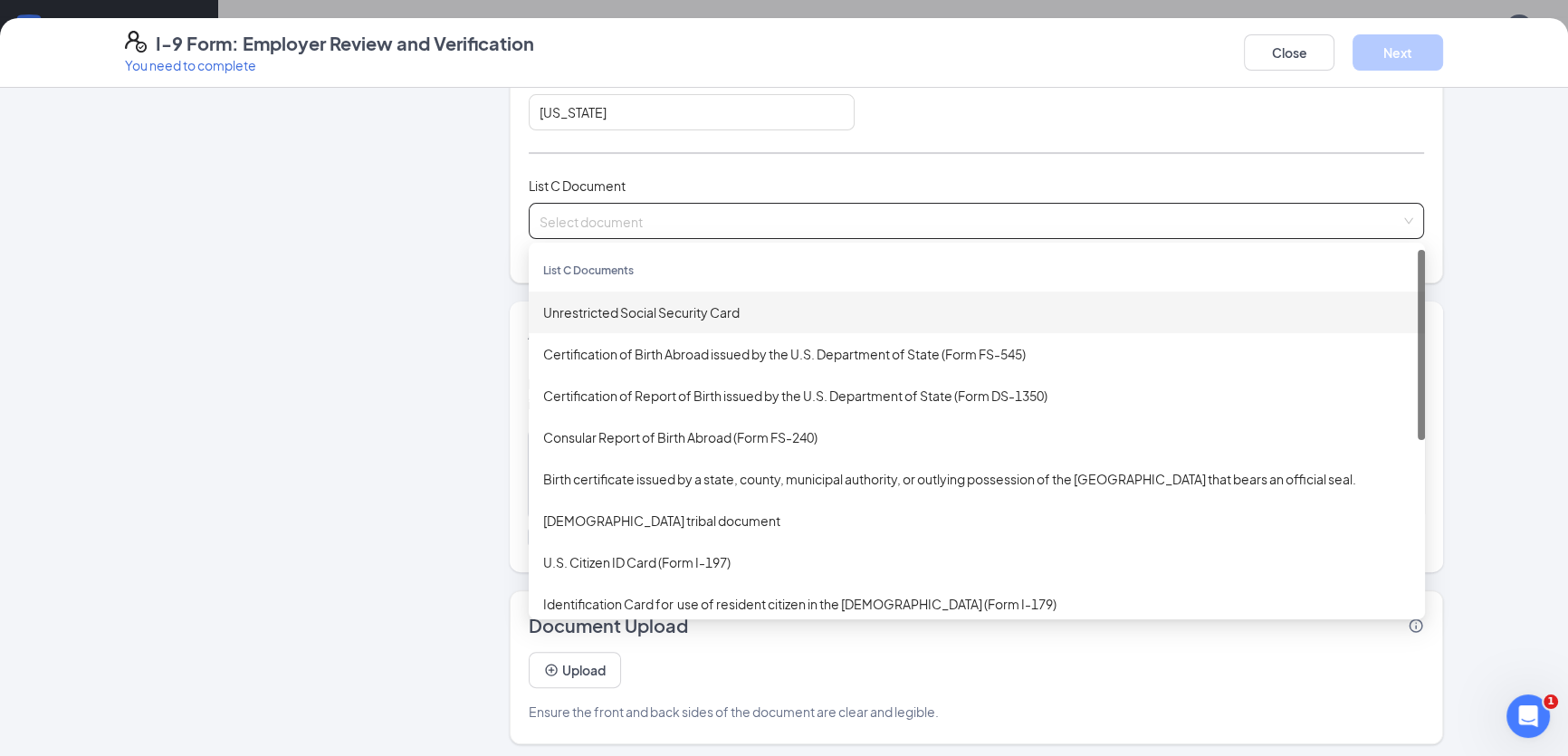
click at [594, 303] on div "Unrestricted Social Security Card" at bounding box center [977, 312] width 867 height 20
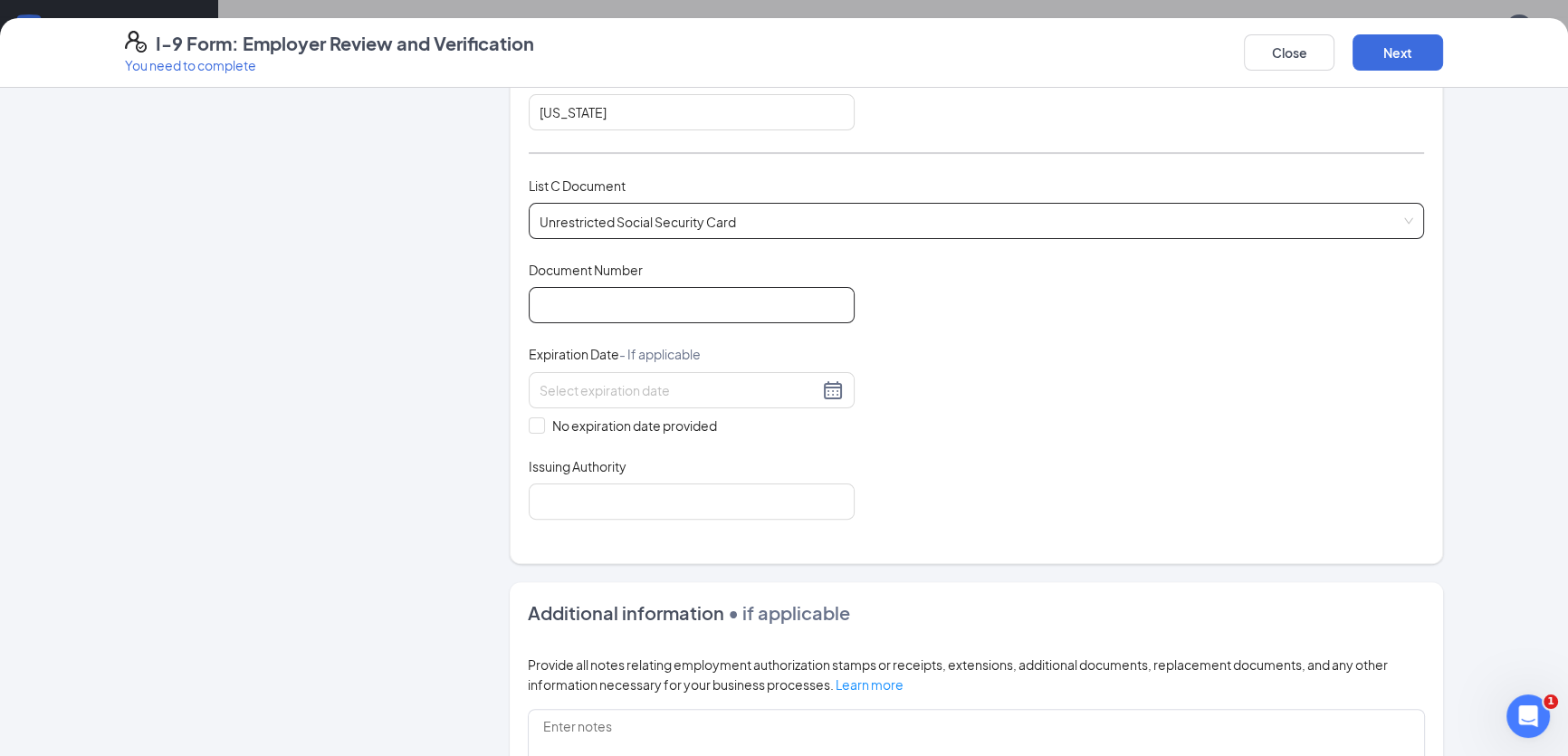
click at [589, 297] on input "Document Number" at bounding box center [691, 305] width 326 height 36
type input "672342146"
click at [529, 418] on input "No expiration date provided" at bounding box center [535, 423] width 12 height 12
checkbox input "true"
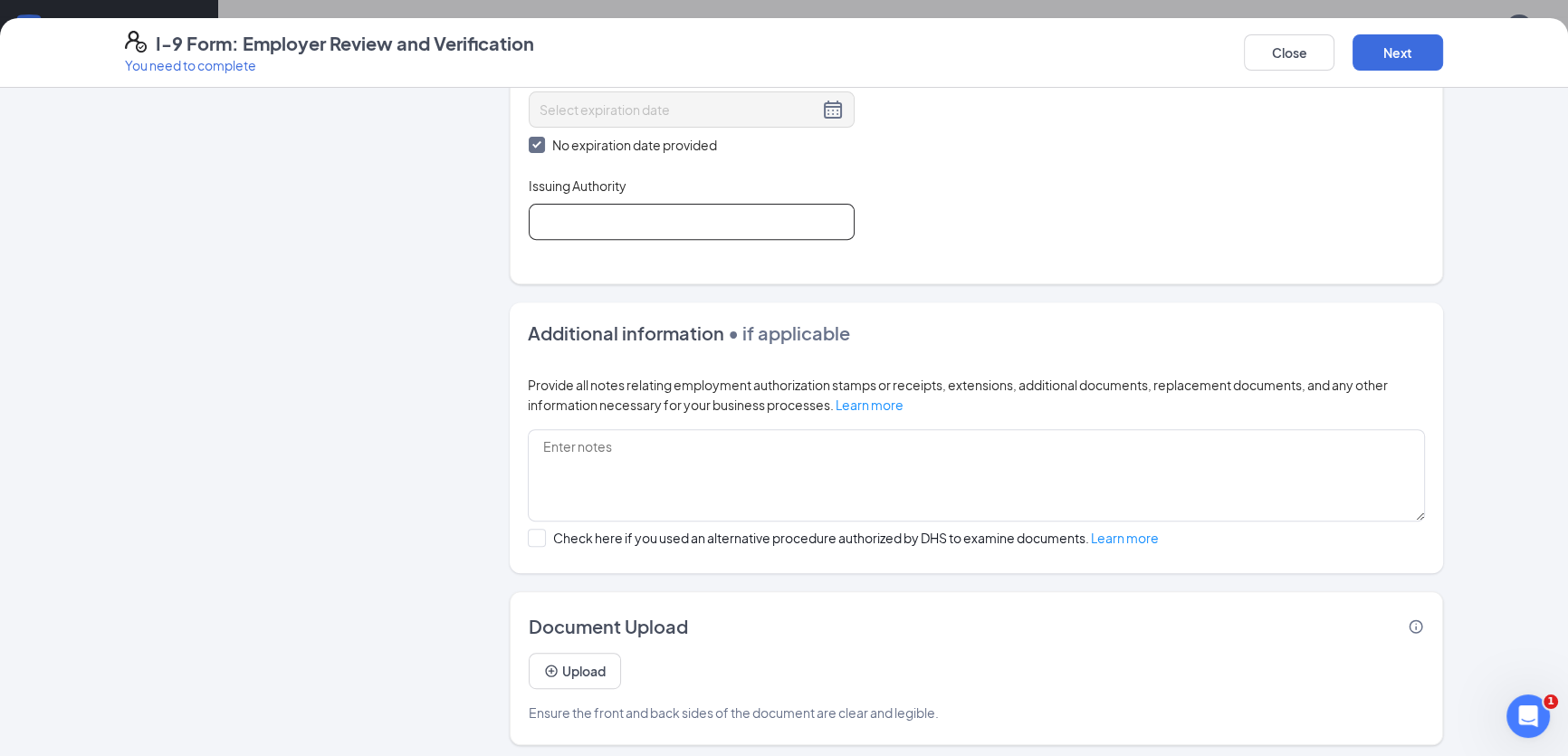
scroll to position [494, 0]
click at [589, 216] on input "Issuing Authority" at bounding box center [691, 221] width 326 height 36
type input "SOCIAL SECURITY ADMINISTRATION"
click at [1386, 45] on button "Next" at bounding box center [1398, 52] width 91 height 36
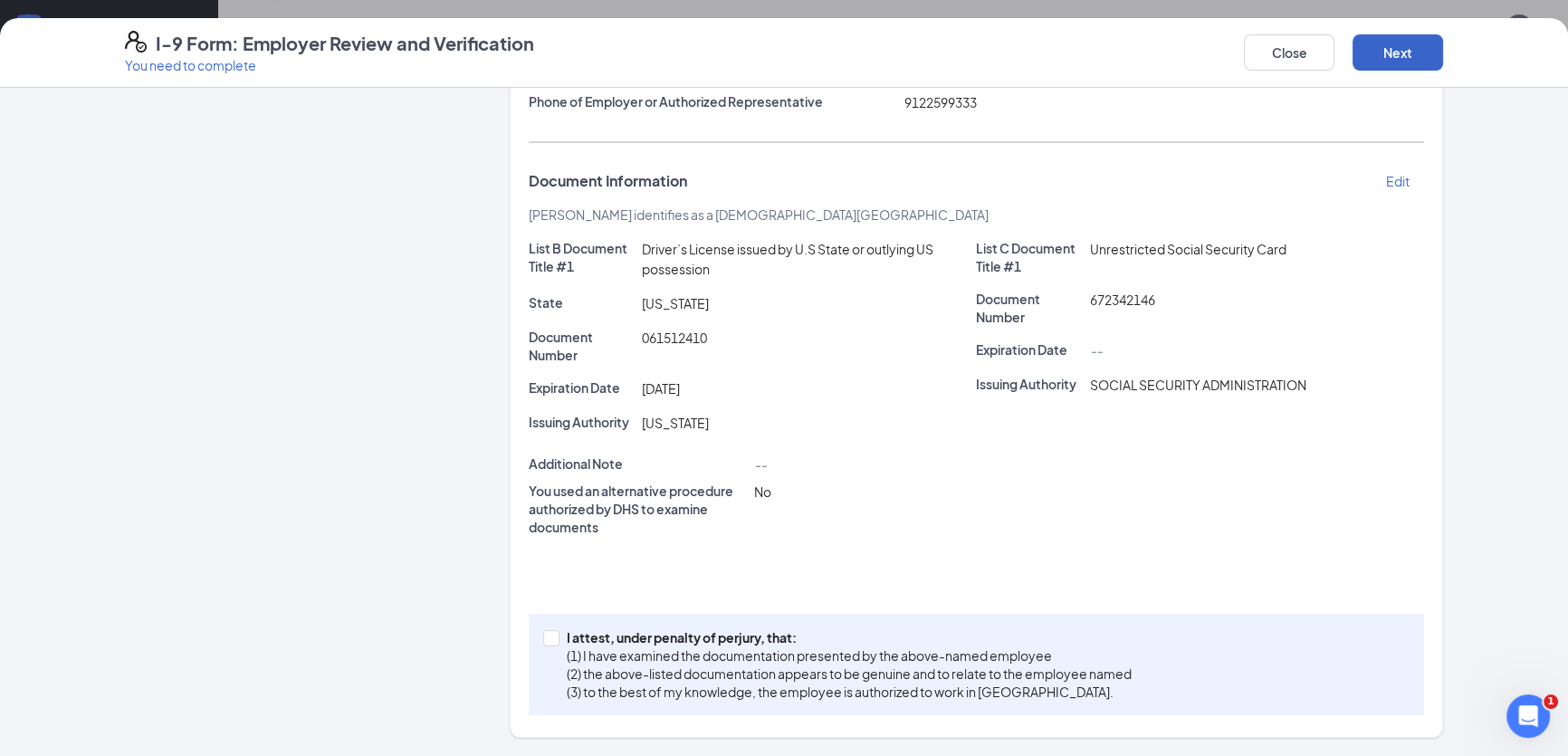
scroll to position [291, 0]
drag, startPoint x: 552, startPoint y: 637, endPoint x: 562, endPoint y: 633, distance: 10.8
click at [552, 637] on span at bounding box center [551, 639] width 16 height 16
click at [552, 637] on input "I attest, under penalty of [PERSON_NAME], that: (1) I have examined the documen…" at bounding box center [549, 637] width 12 height 12
checkbox input "true"
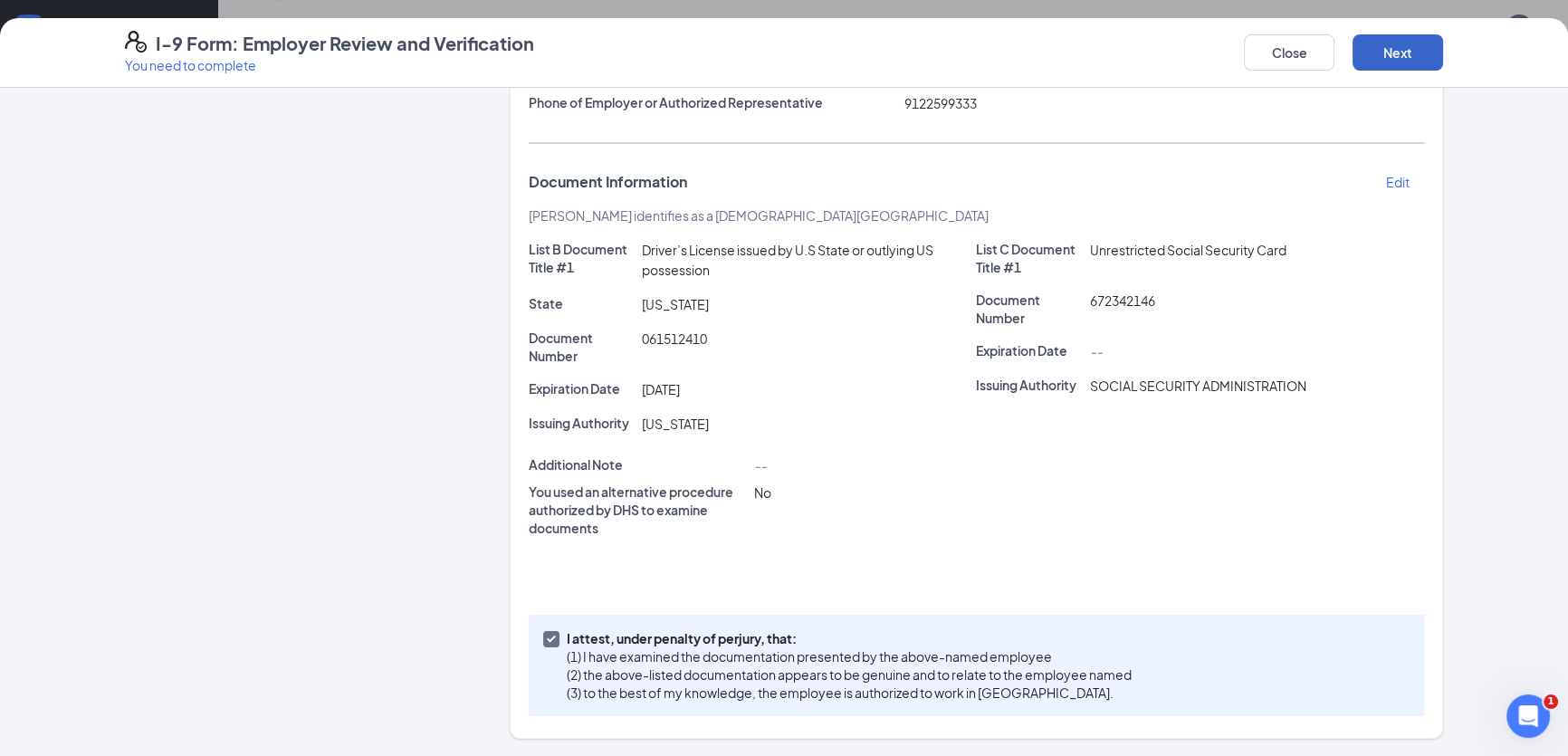
click at [1415, 51] on button "Next" at bounding box center [1398, 52] width 91 height 36
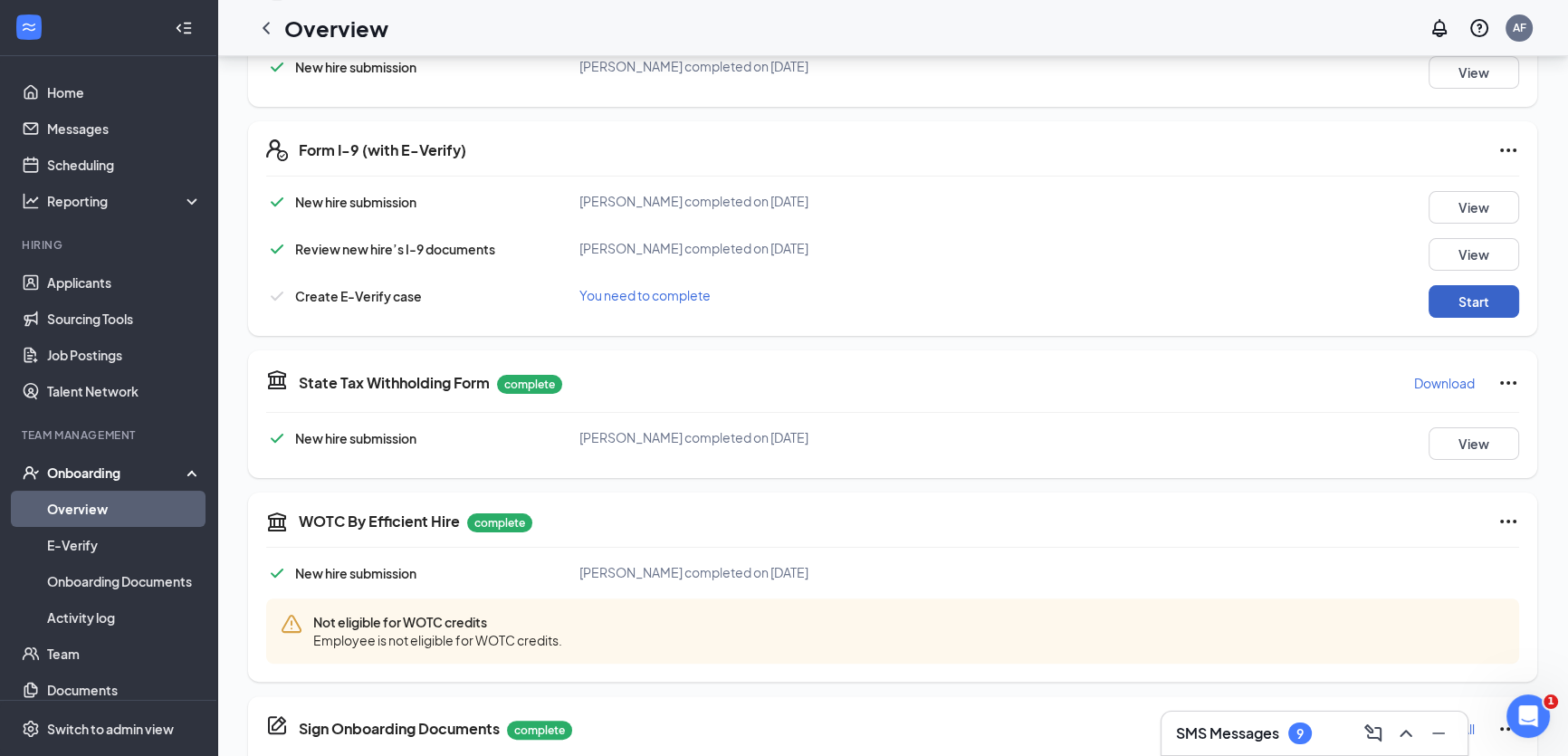
click at [1456, 301] on button "Start" at bounding box center [1473, 302] width 91 height 32
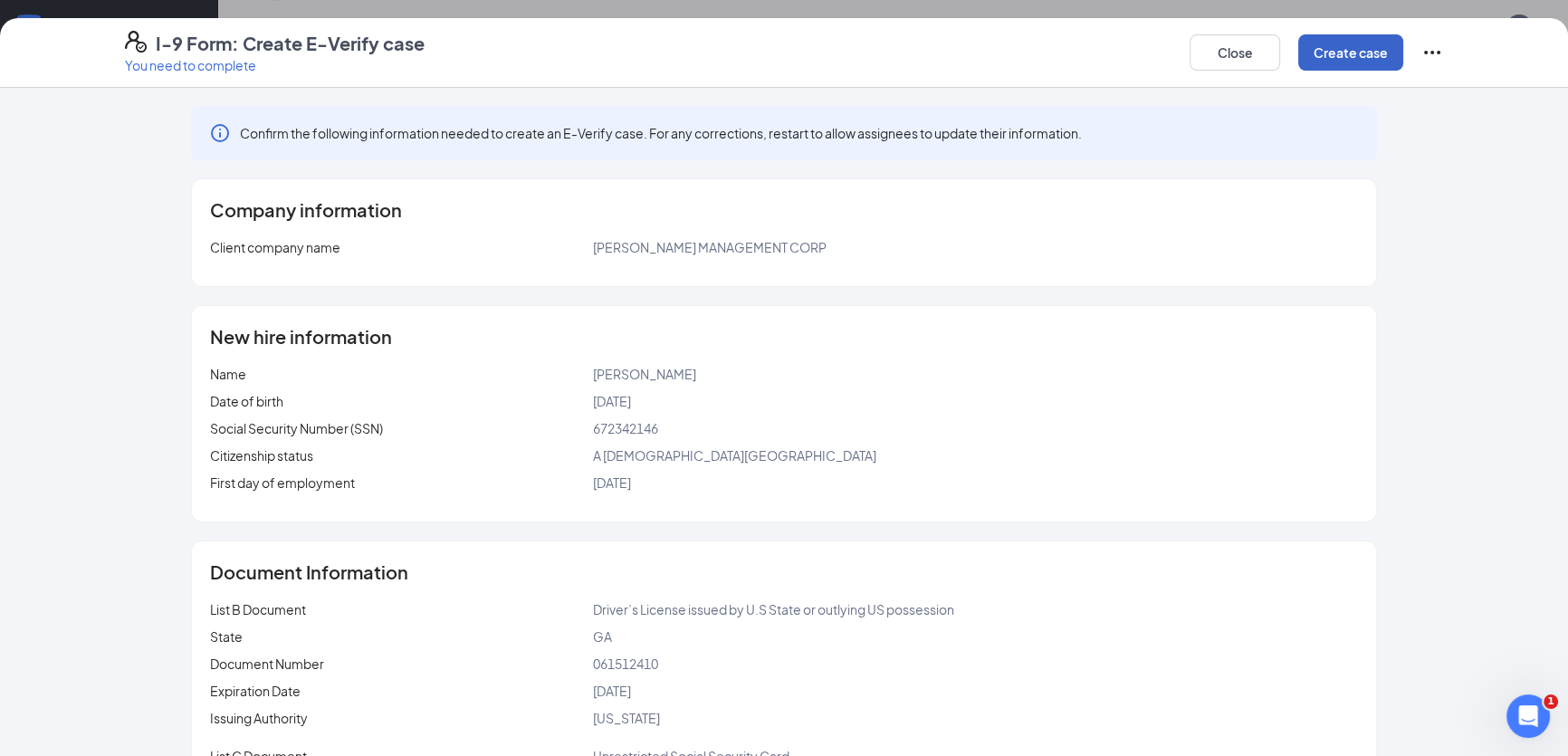
click at [1369, 53] on button "Create case" at bounding box center [1351, 52] width 105 height 36
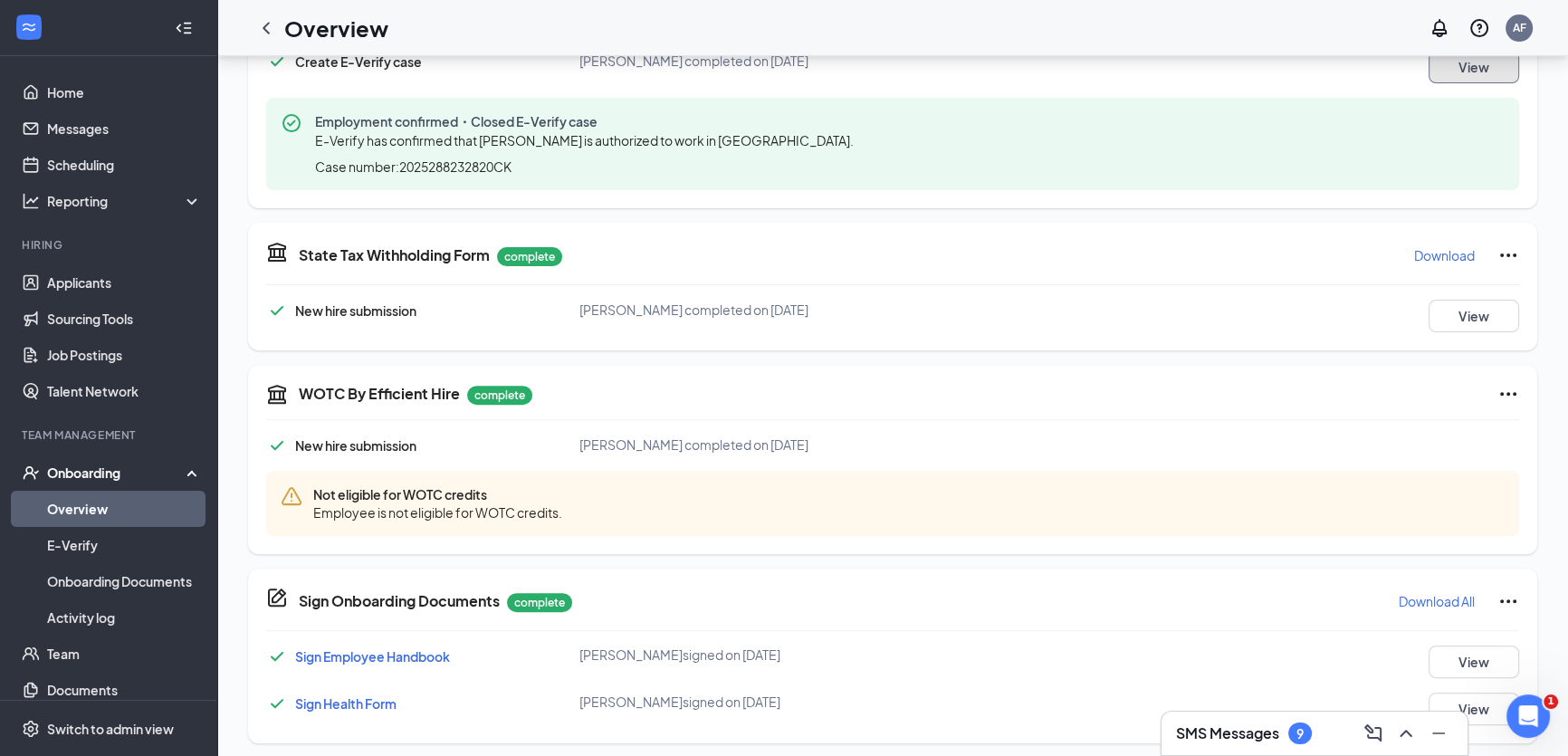
scroll to position [734, 0]
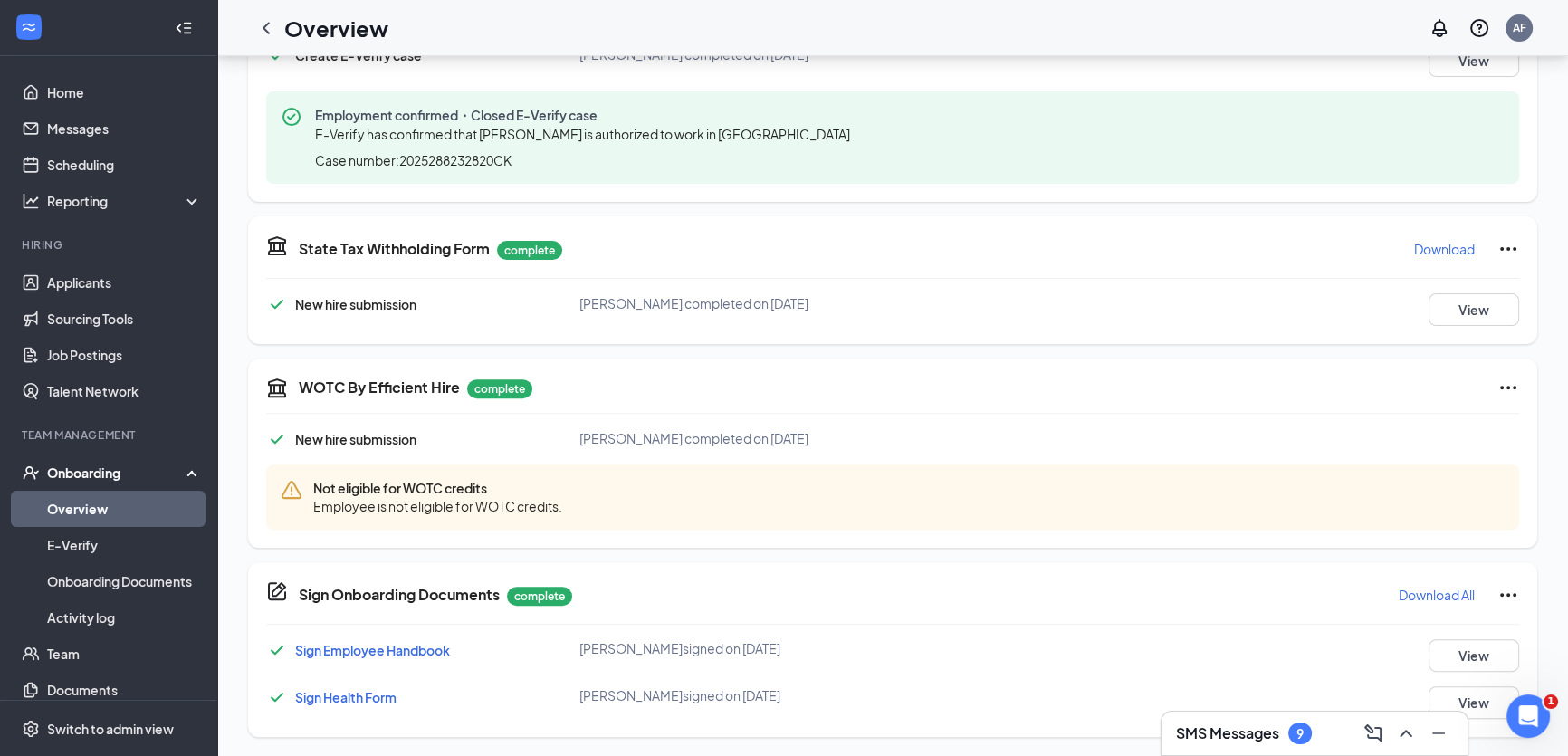
click at [68, 465] on div "Onboarding" at bounding box center [117, 472] width 139 height 18
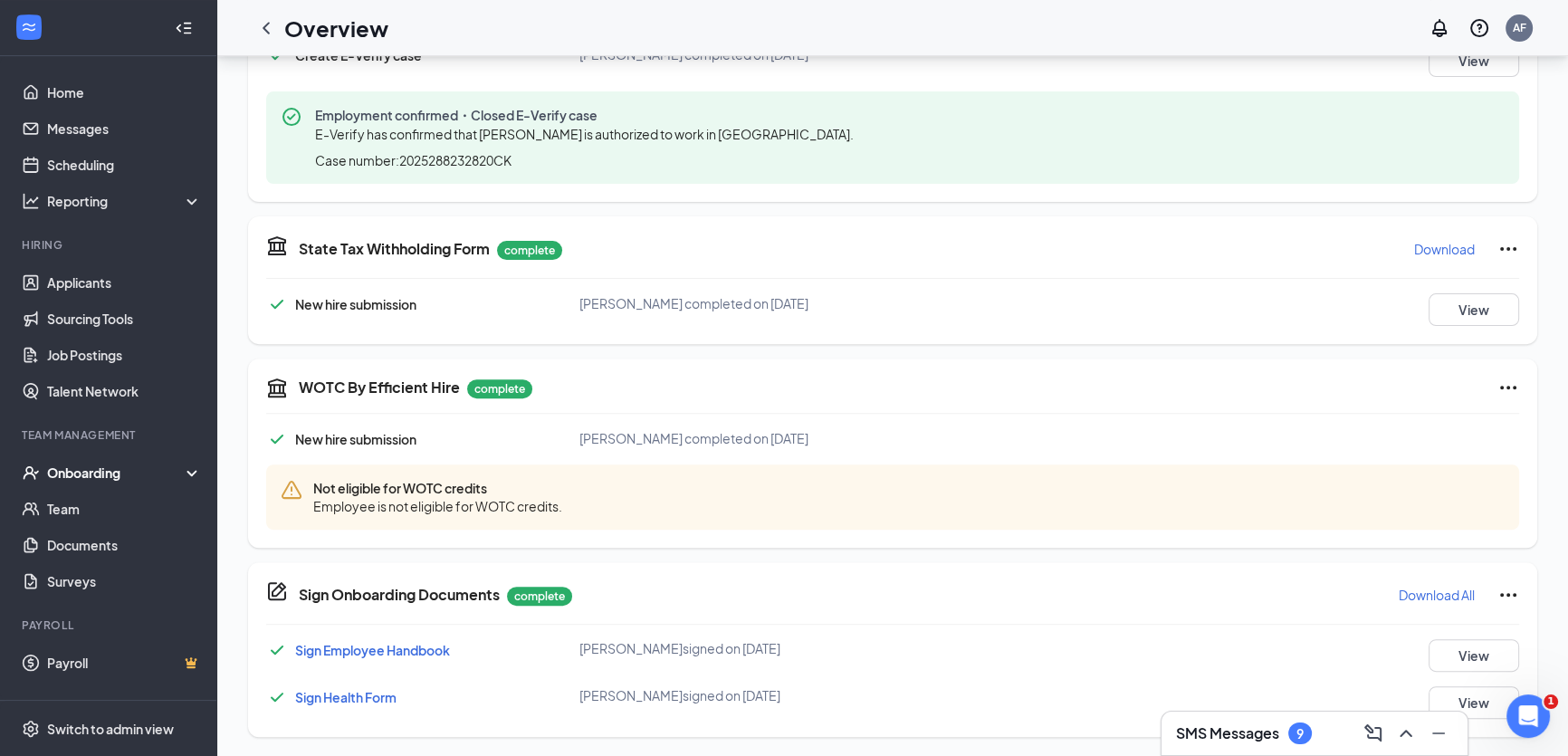
click at [75, 464] on div "Onboarding" at bounding box center [117, 472] width 139 height 18
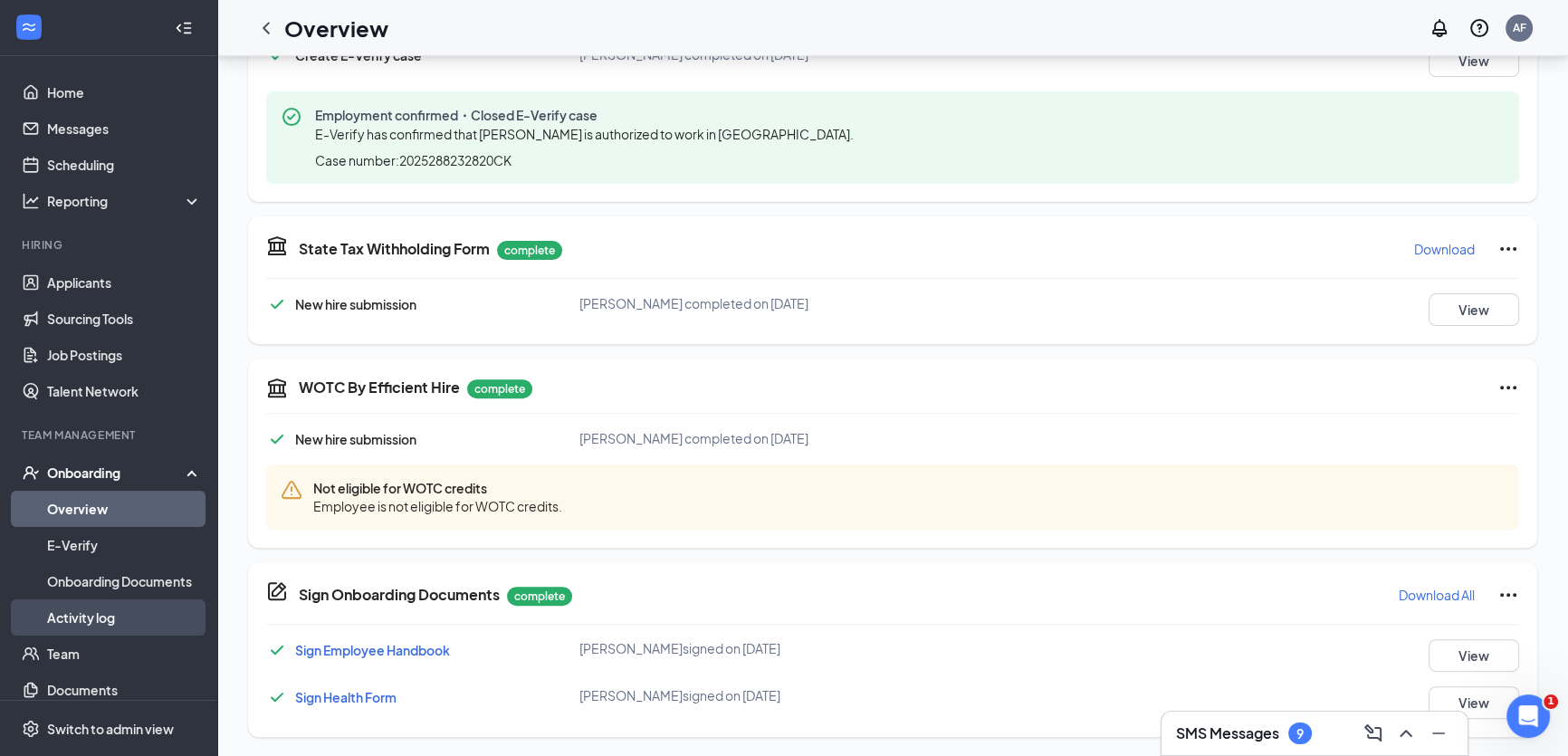
click at [60, 616] on link "Activity log" at bounding box center [124, 618] width 155 height 36
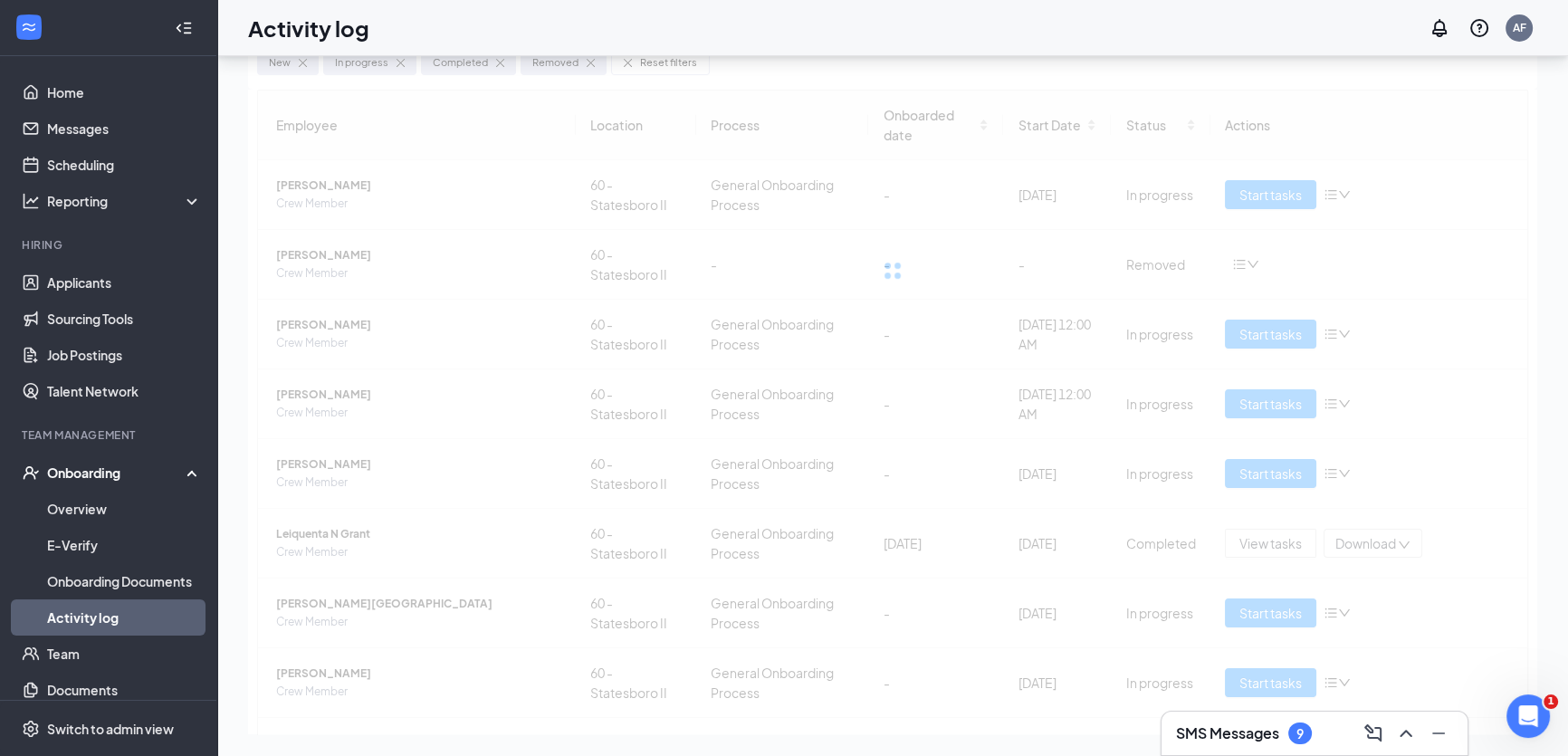
scroll to position [81, 0]
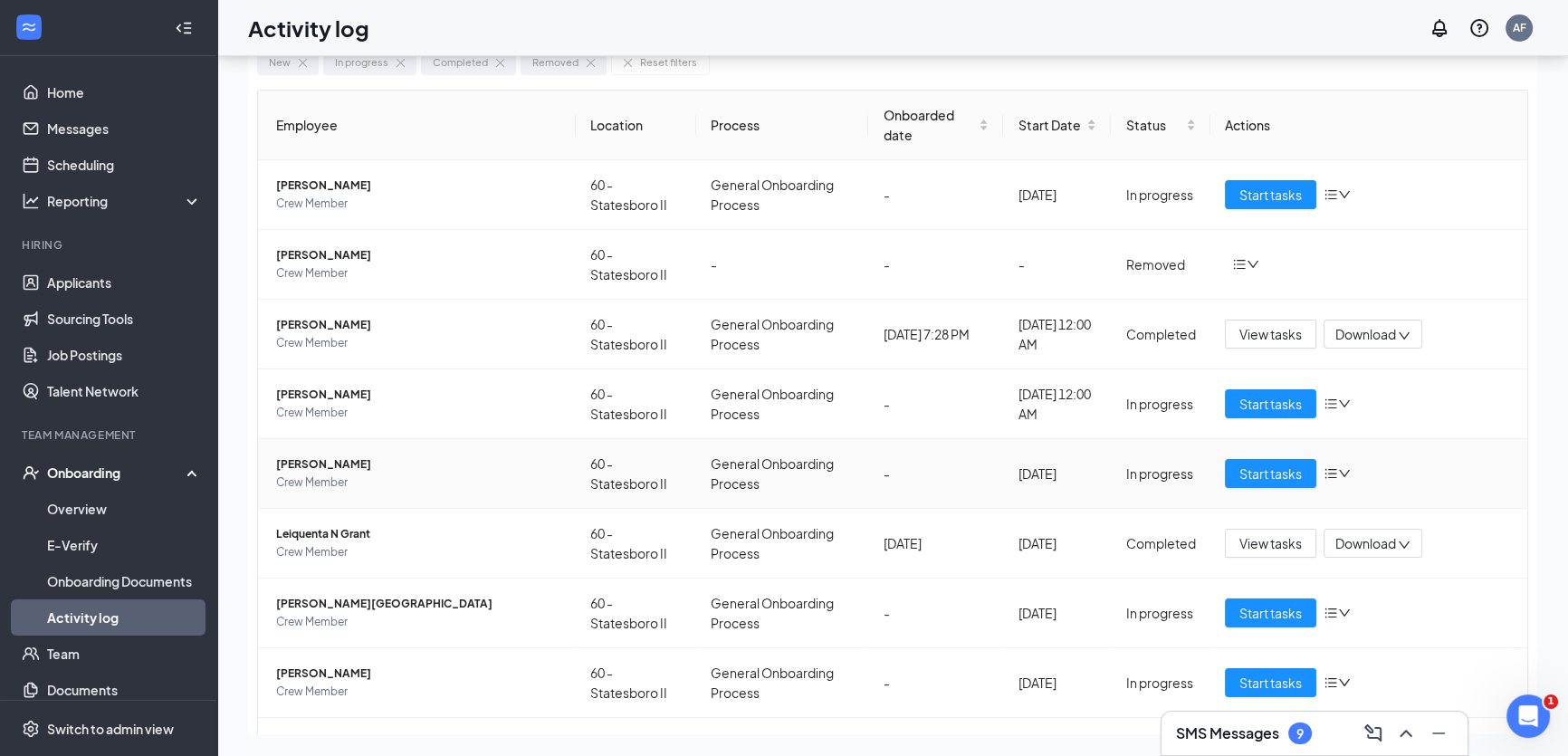
click at [1324, 472] on icon "bars" at bounding box center [1330, 472] width 14 height 14
click at [1337, 501] on div "Stop process" at bounding box center [1423, 509] width 196 height 18
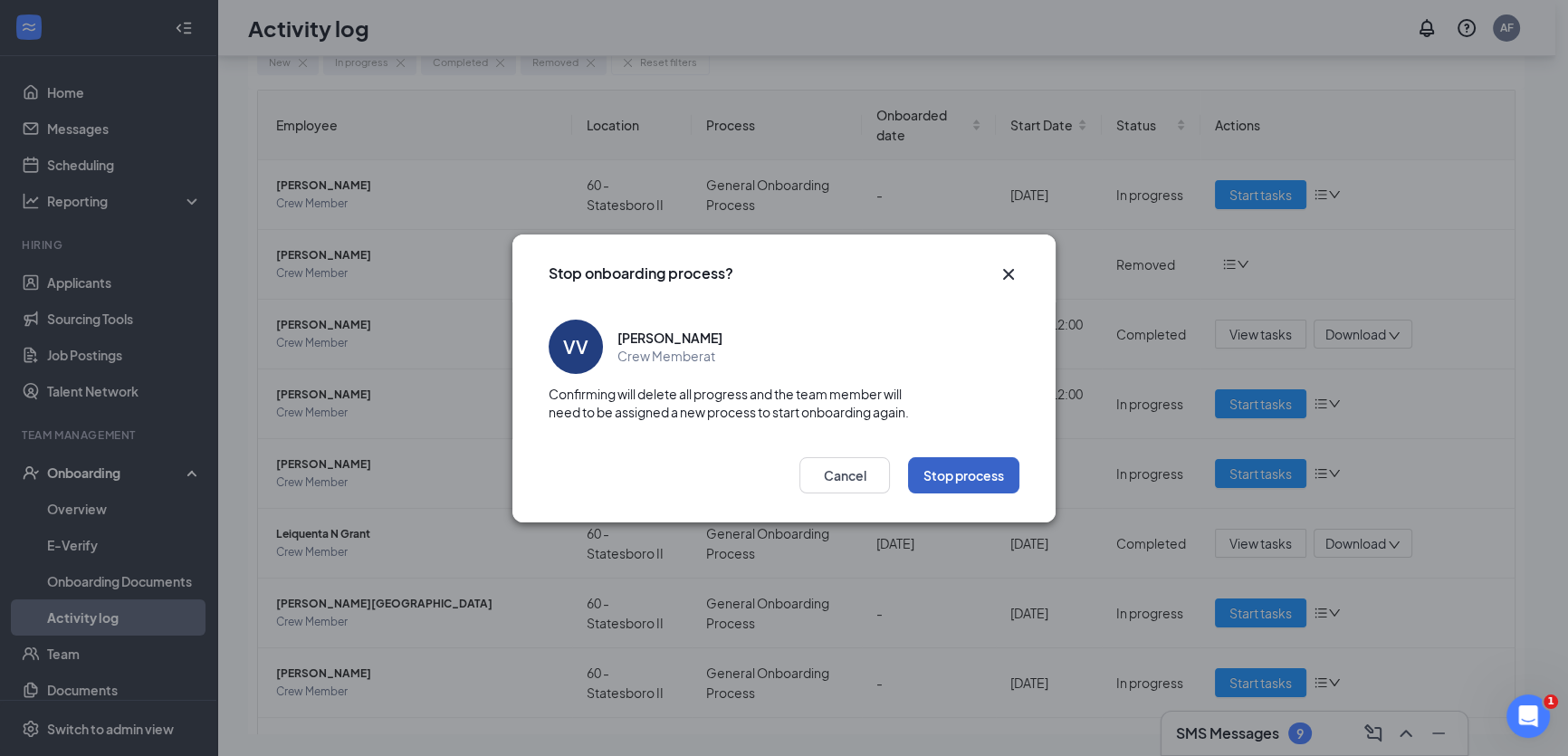
click at [935, 481] on button "Stop process" at bounding box center [964, 475] width 112 height 36
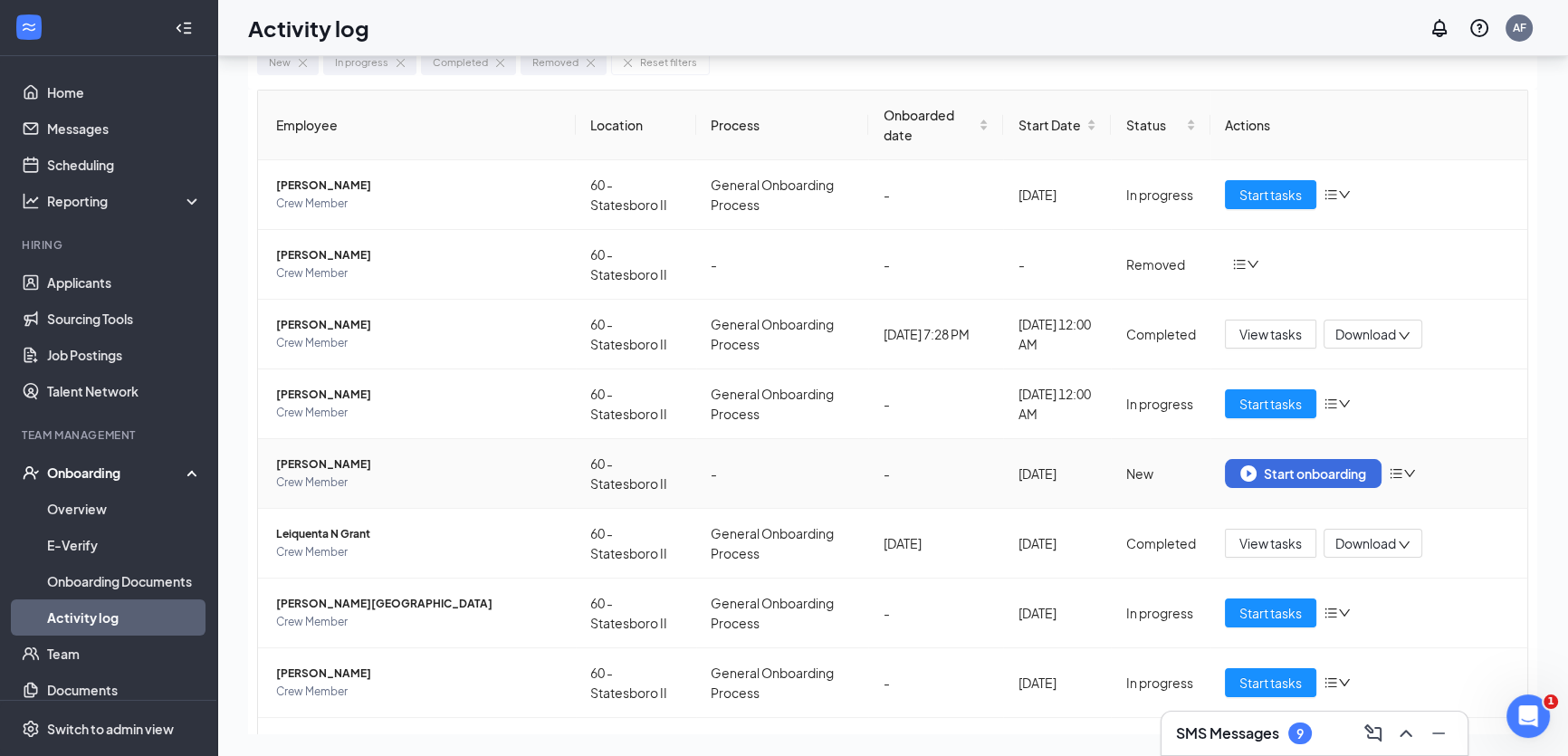
click at [1390, 469] on icon "bars" at bounding box center [1396, 473] width 11 height 10
click at [1254, 508] on div "Remove from onboarding" at bounding box center [1299, 509] width 196 height 18
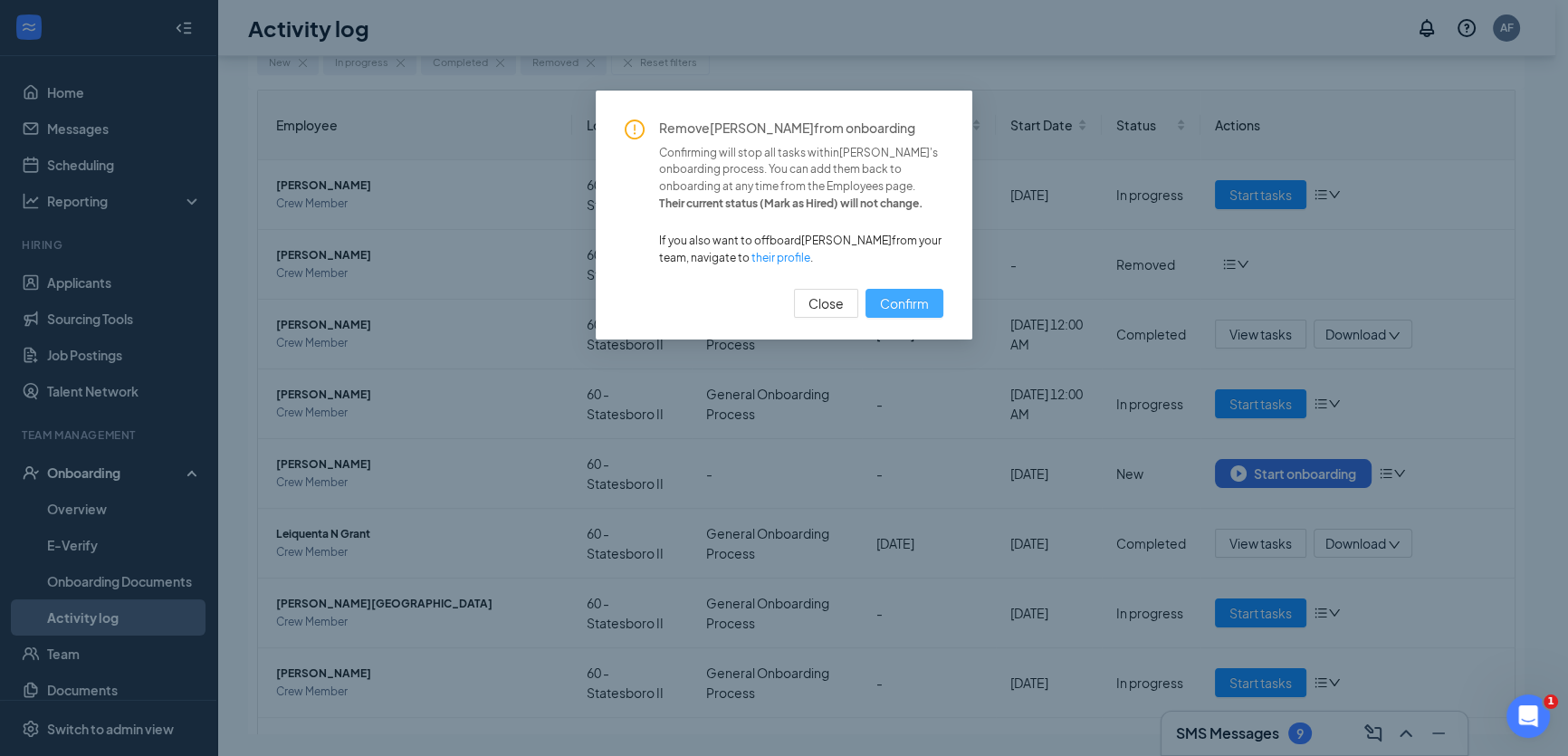
click at [913, 313] on span "Confirm" at bounding box center [904, 303] width 49 height 20
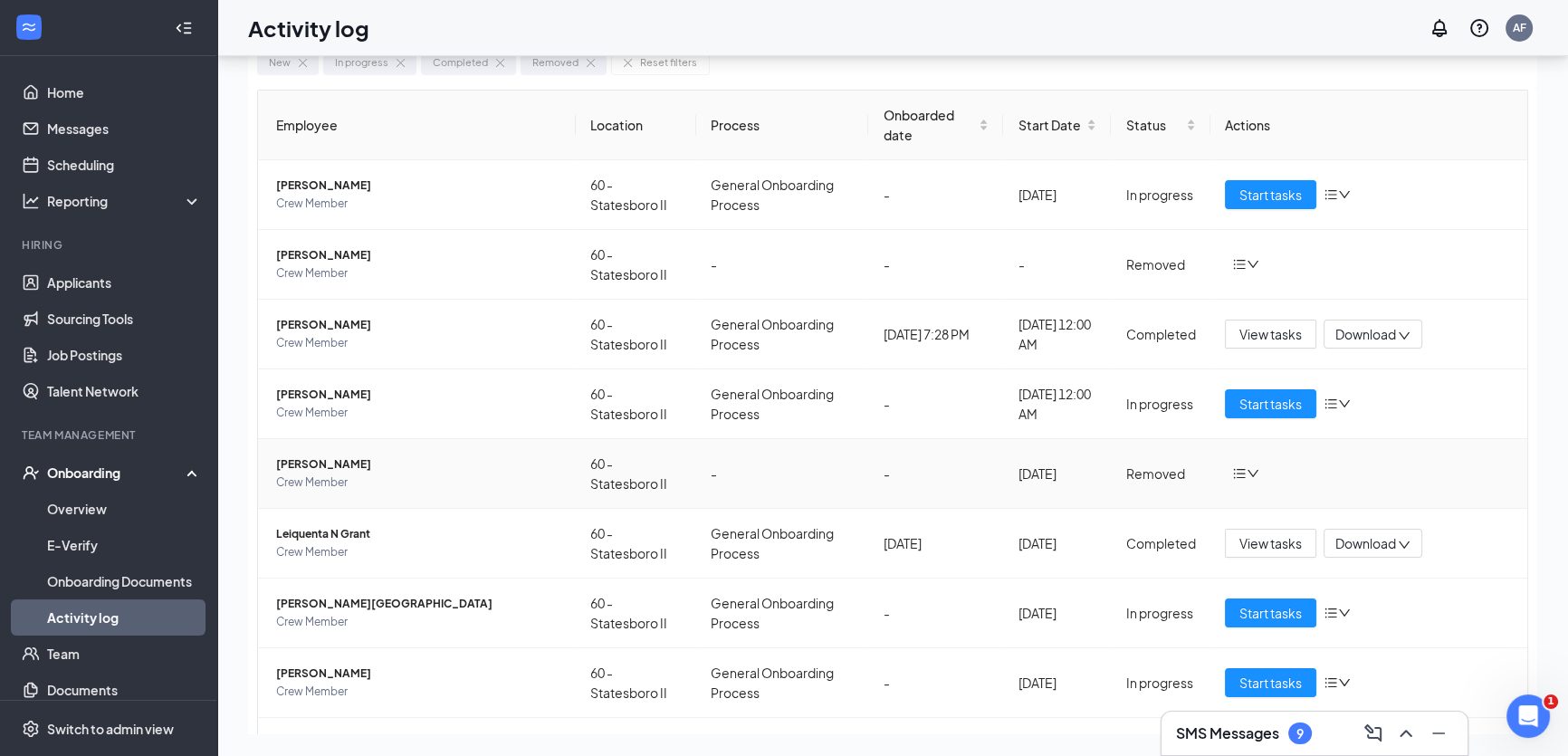
click at [1233, 468] on icon "bars" at bounding box center [1240, 472] width 14 height 14
click at [891, 452] on td "-" at bounding box center [935, 473] width 135 height 70
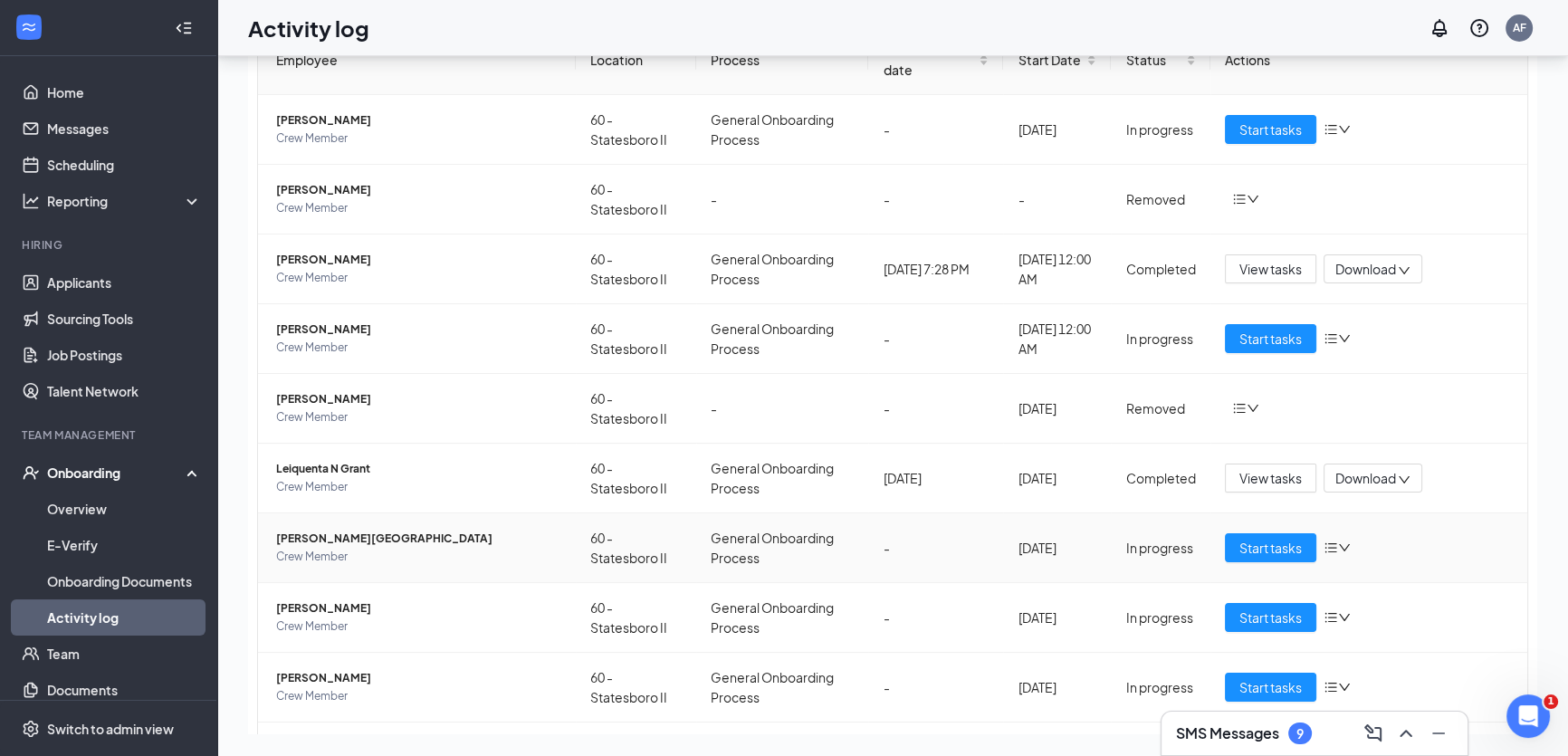
scroll to position [63, 0]
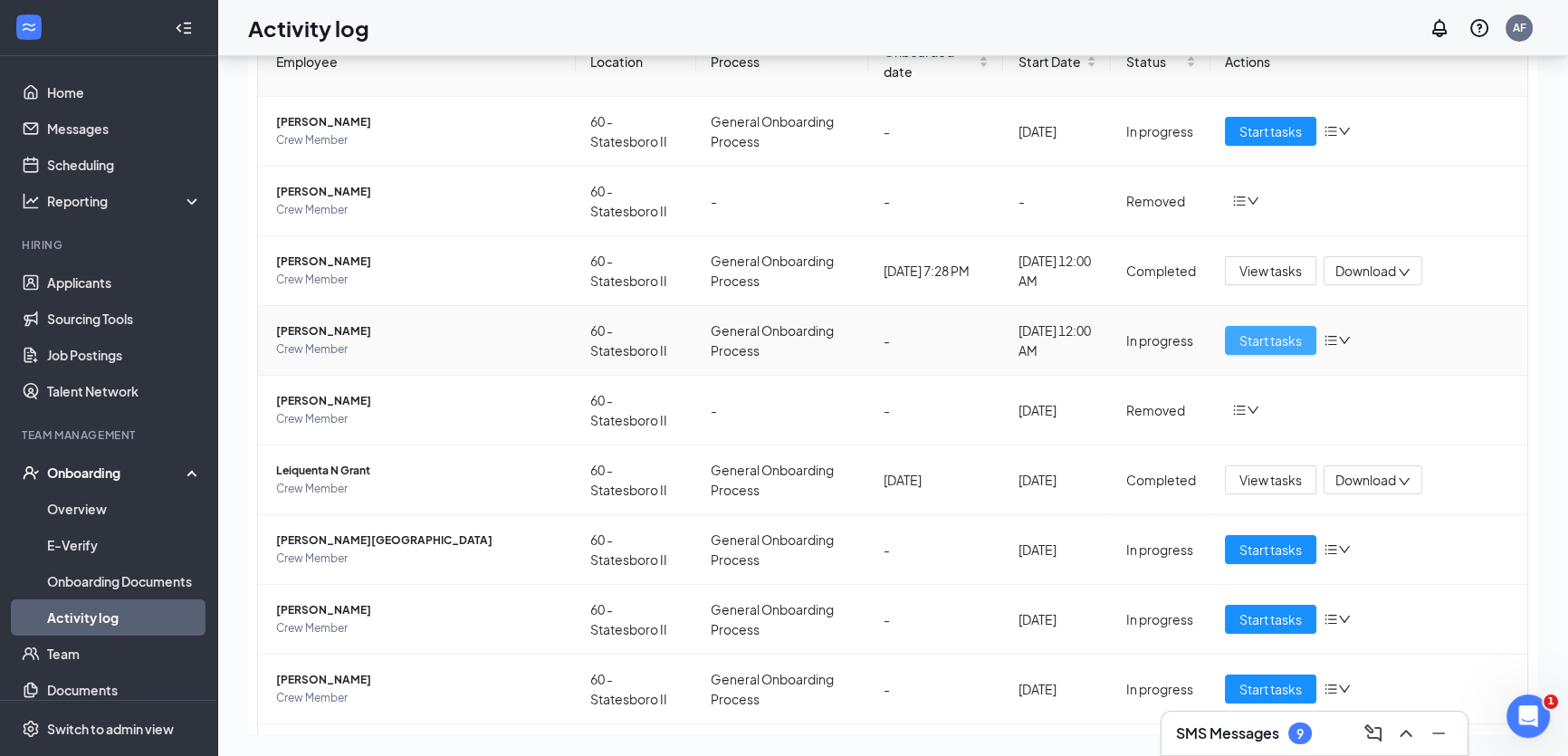
drag, startPoint x: 1253, startPoint y: 337, endPoint x: 1242, endPoint y: 334, distance: 11.4
click at [1244, 335] on span "Start tasks" at bounding box center [1270, 340] width 62 height 20
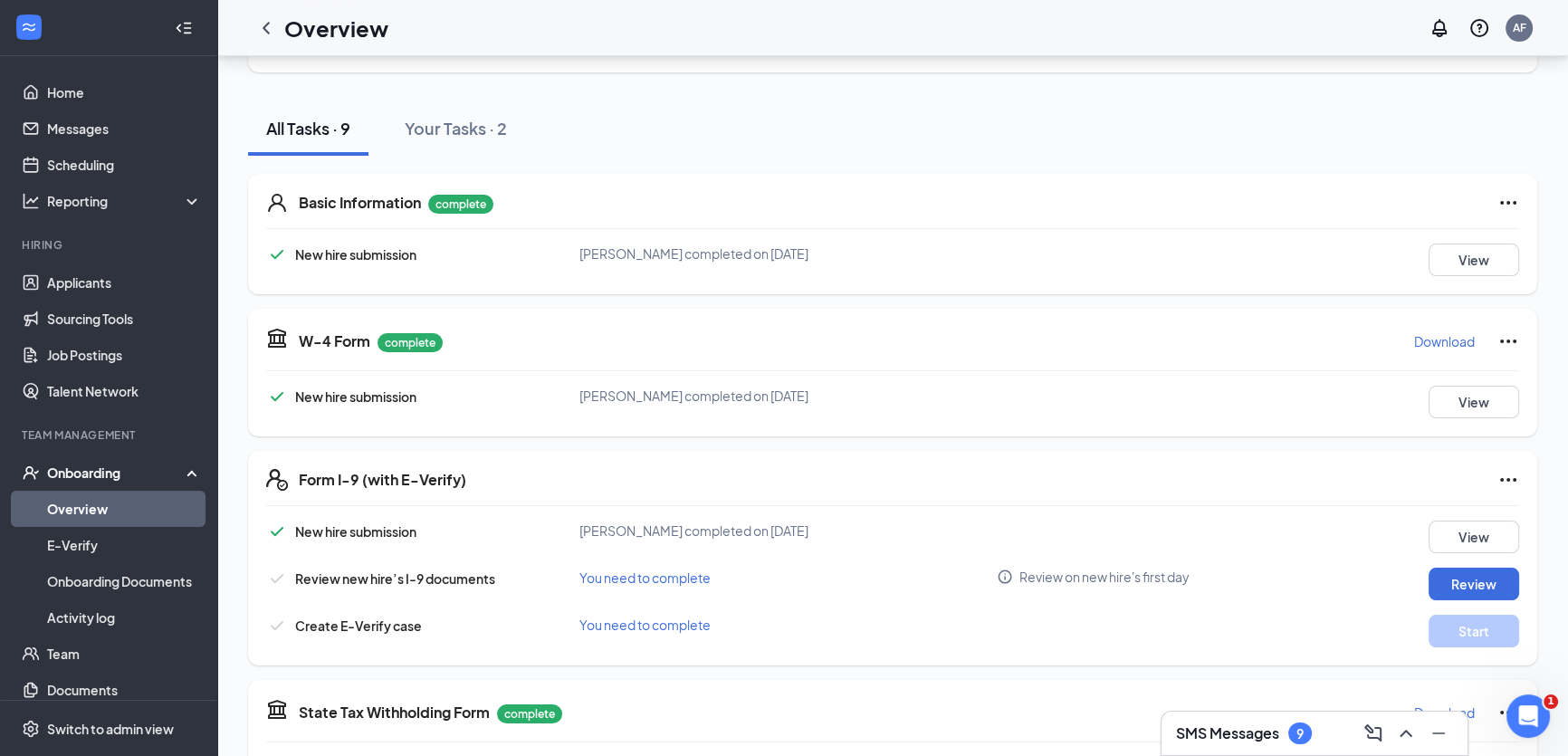
scroll to position [328, 0]
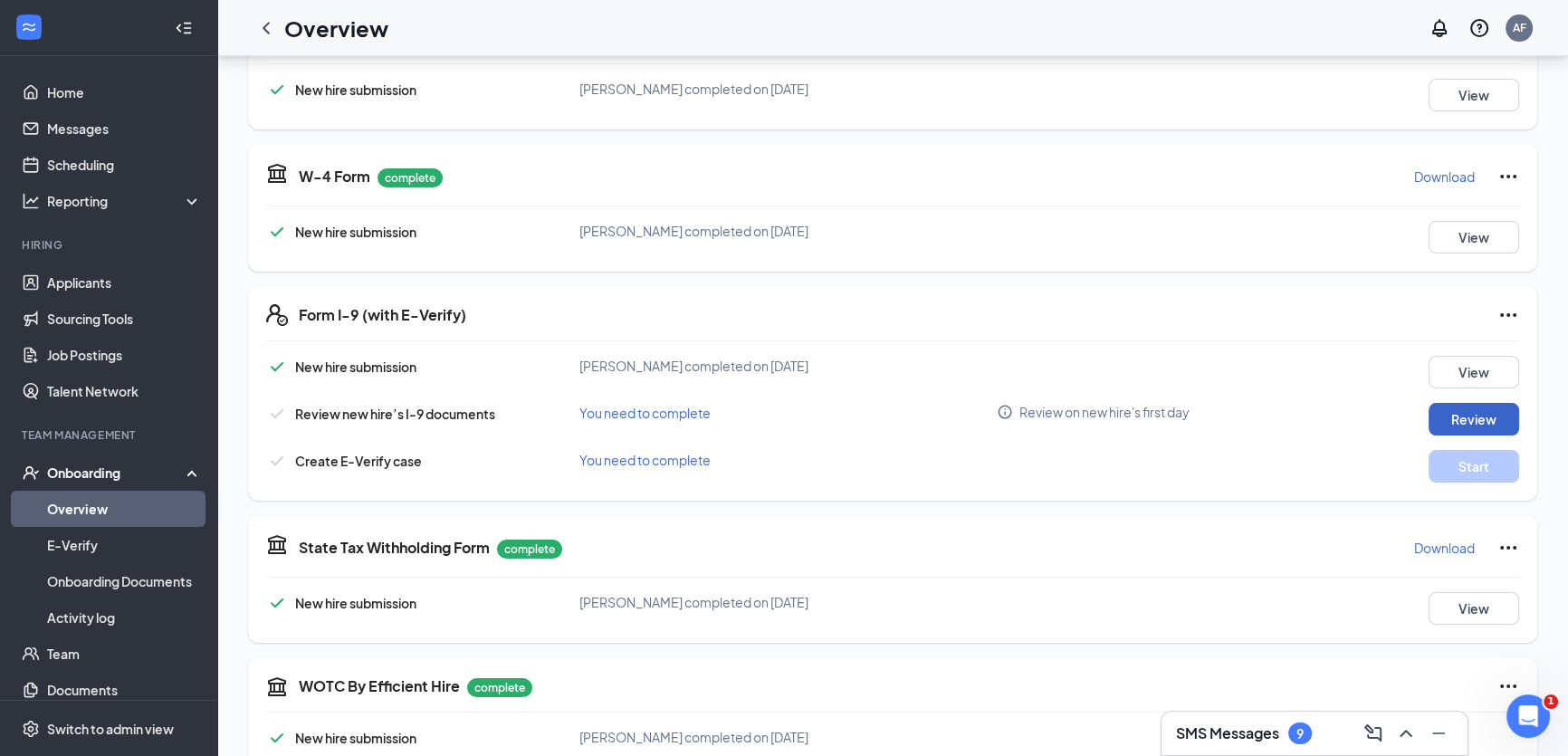
click at [1476, 409] on button "Review" at bounding box center [1473, 419] width 91 height 32
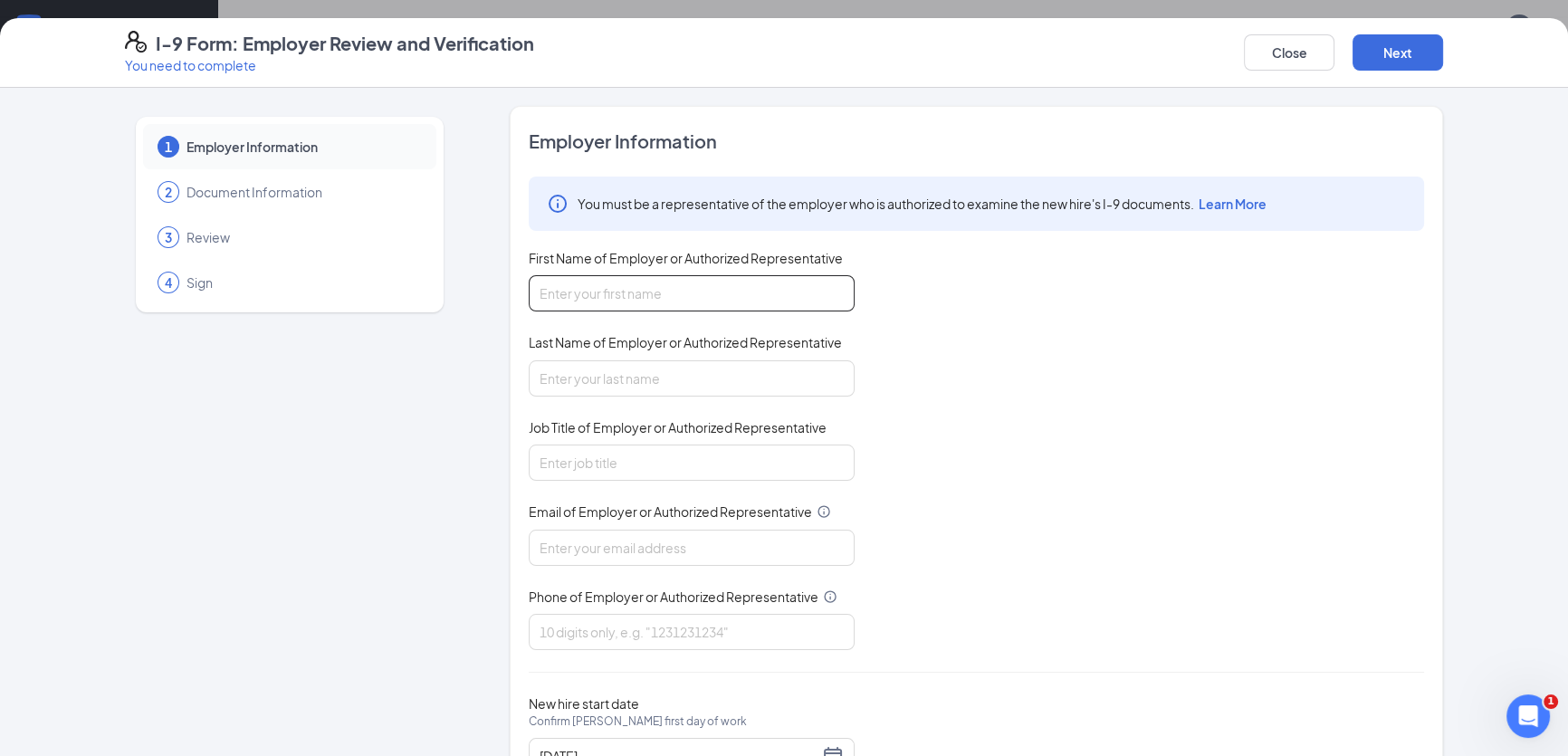
click at [646, 287] on input "First Name of Employer or Authorized Representative" at bounding box center [691, 293] width 326 height 36
type input "[PERSON_NAME]"
click at [562, 380] on input "Last Name of Employer or Authorized Representative" at bounding box center [691, 378] width 326 height 36
type input "[PERSON_NAME]"
click at [580, 453] on input "Job Title of Employer or Authorized Representative" at bounding box center [691, 463] width 326 height 36
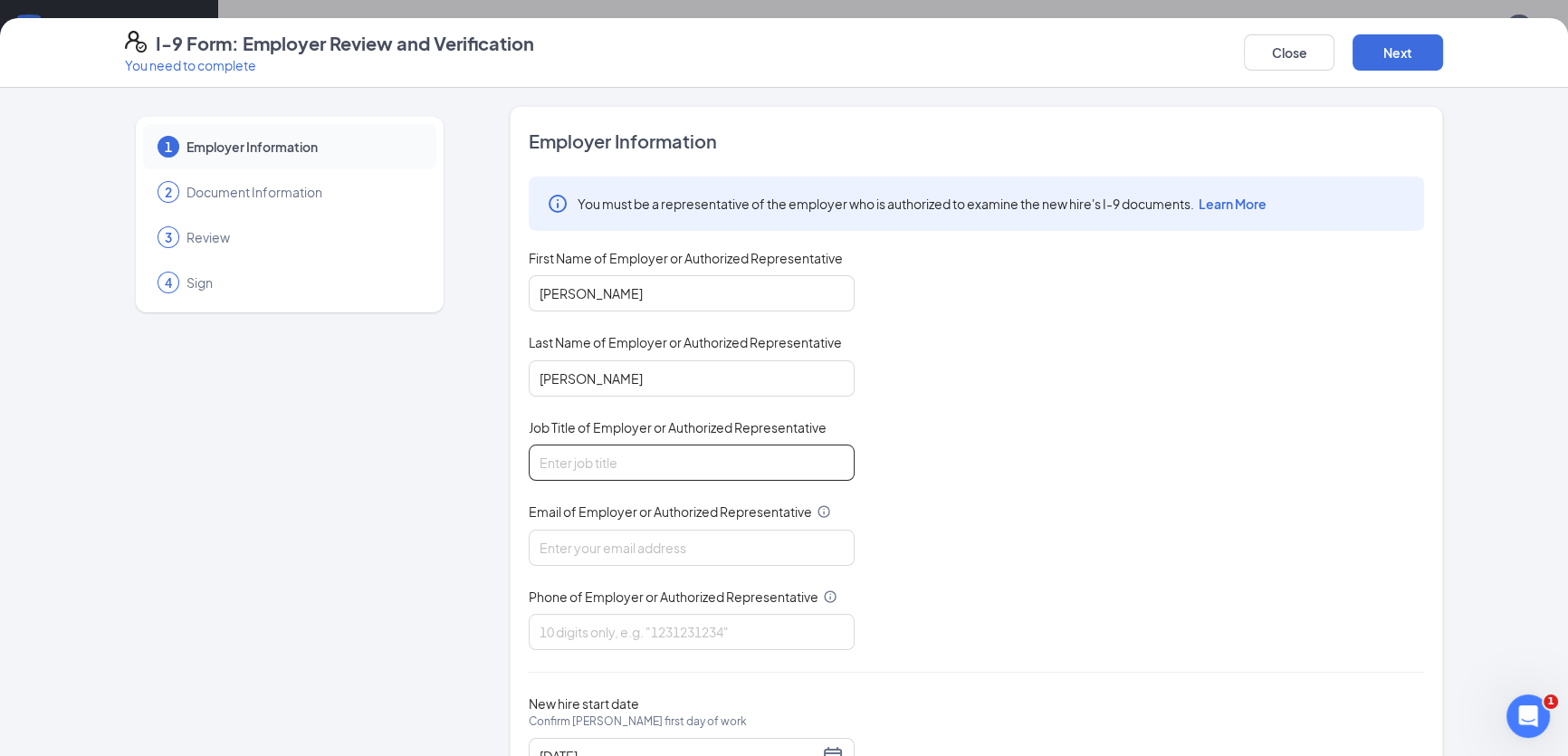
type input "General Manager"
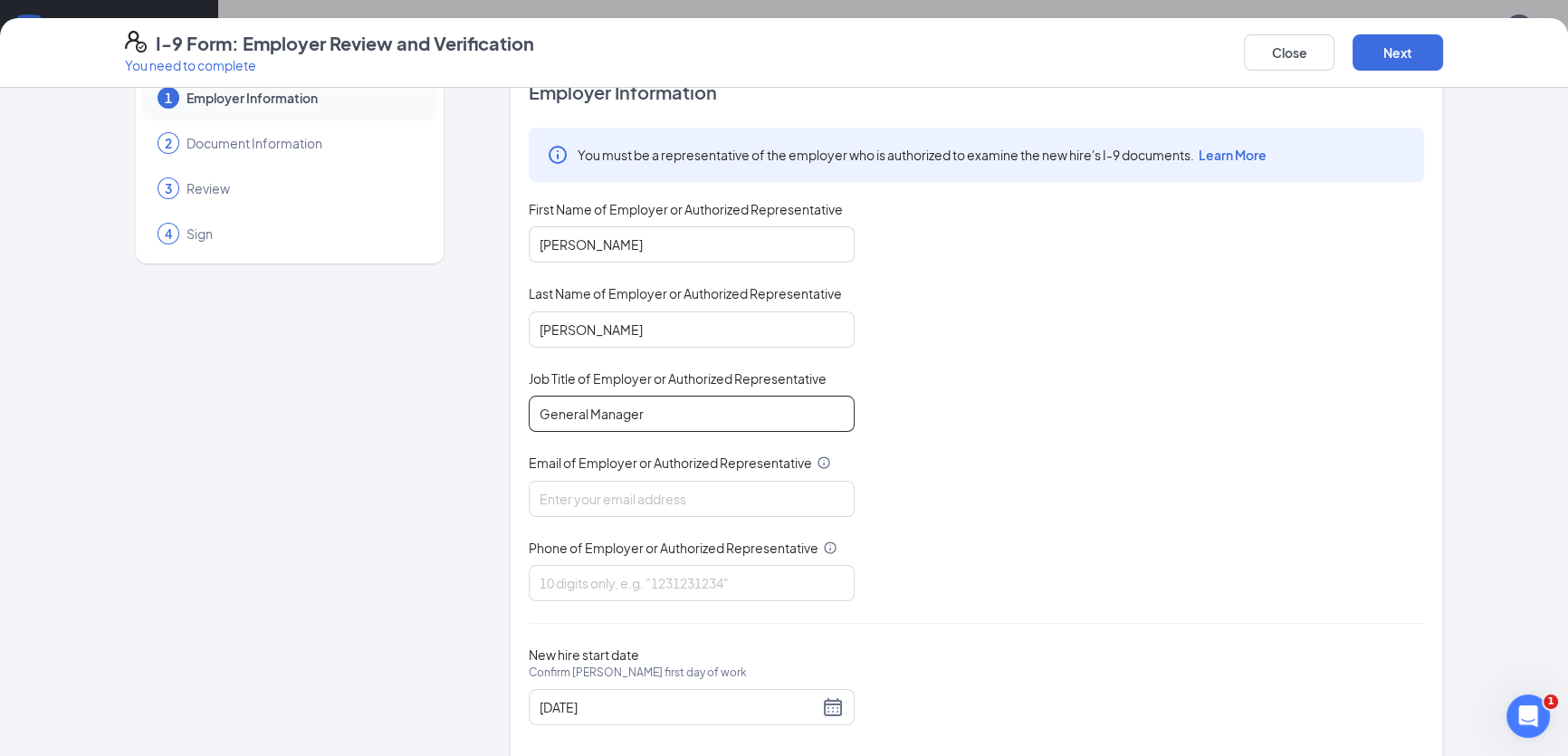
scroll to position [76, 0]
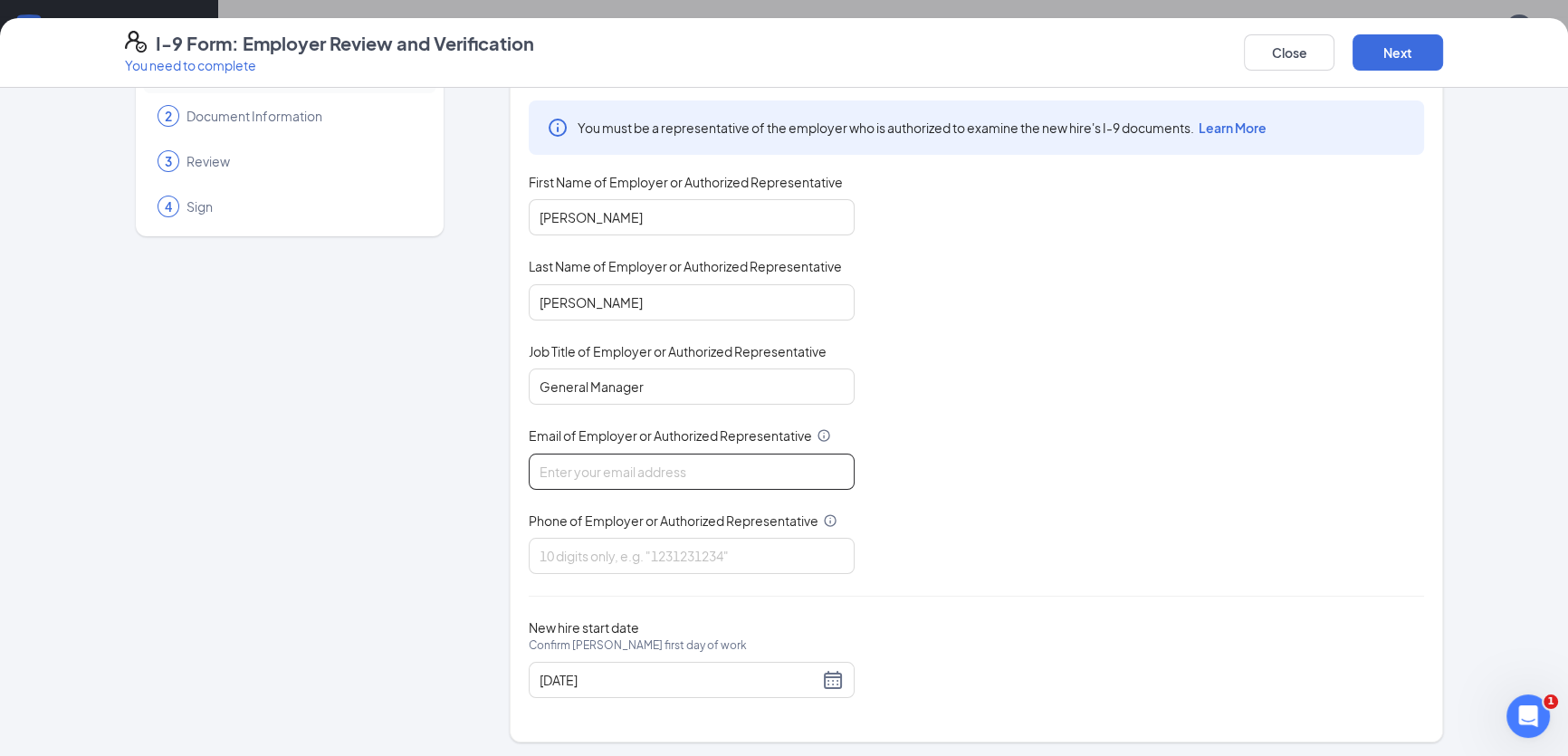
click at [584, 479] on input "Email of Employer or Authorized Representative" at bounding box center [691, 472] width 326 height 36
type input "[EMAIL_ADDRESS][DOMAIN_NAME]"
type input "9122599333"
click at [1409, 52] on button "Next" at bounding box center [1398, 52] width 91 height 36
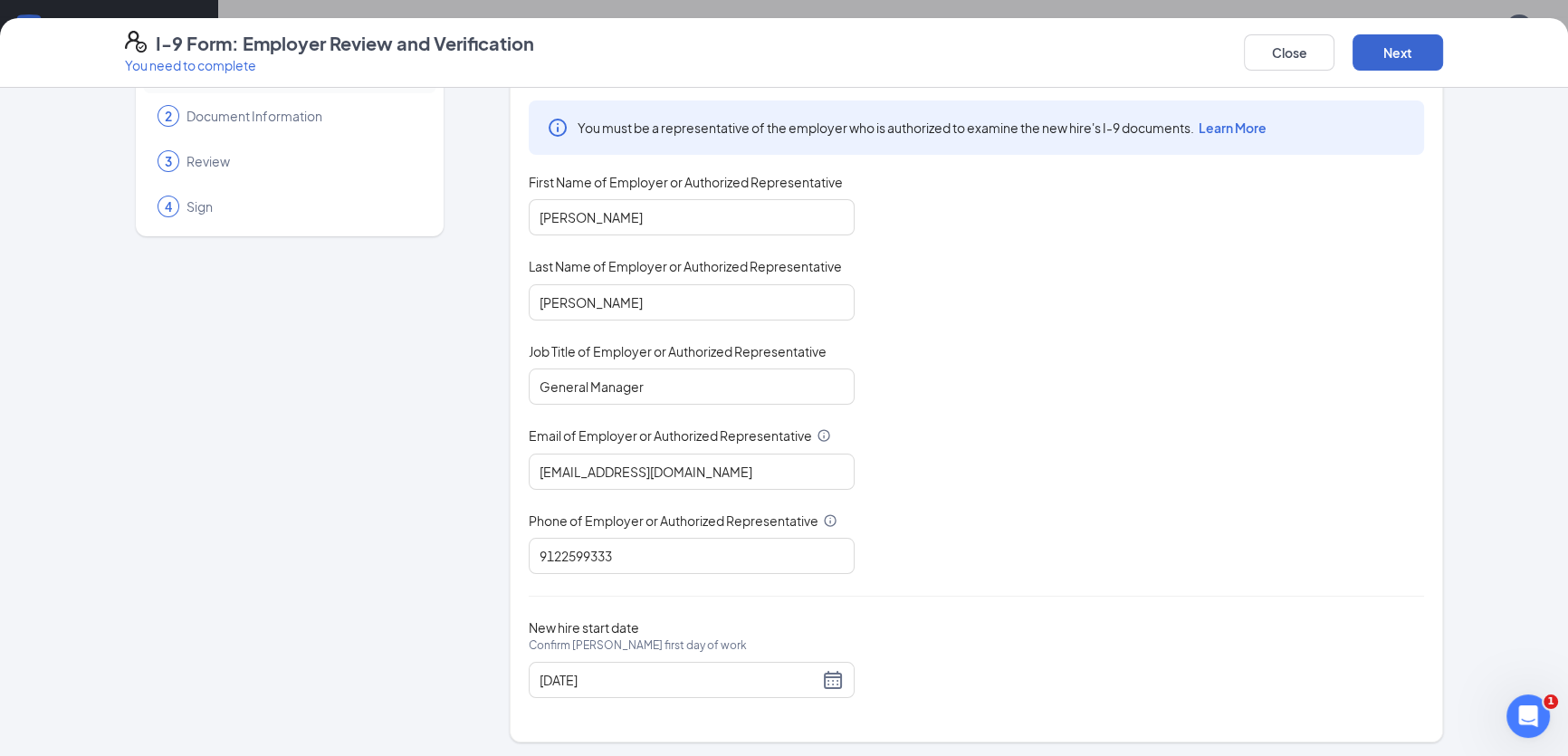
scroll to position [0, 0]
